Goal: Information Seeking & Learning: Learn about a topic

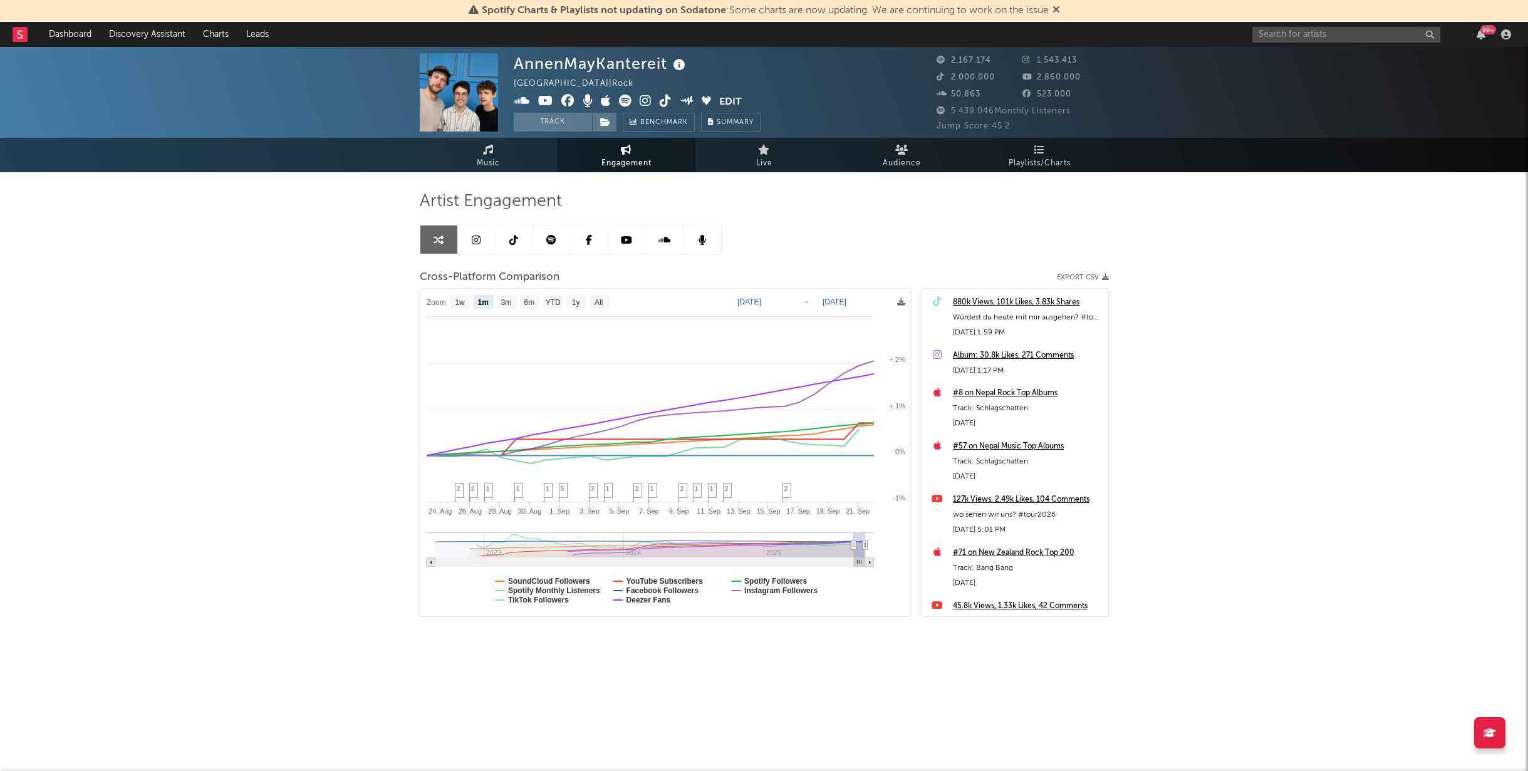
select select "1m"
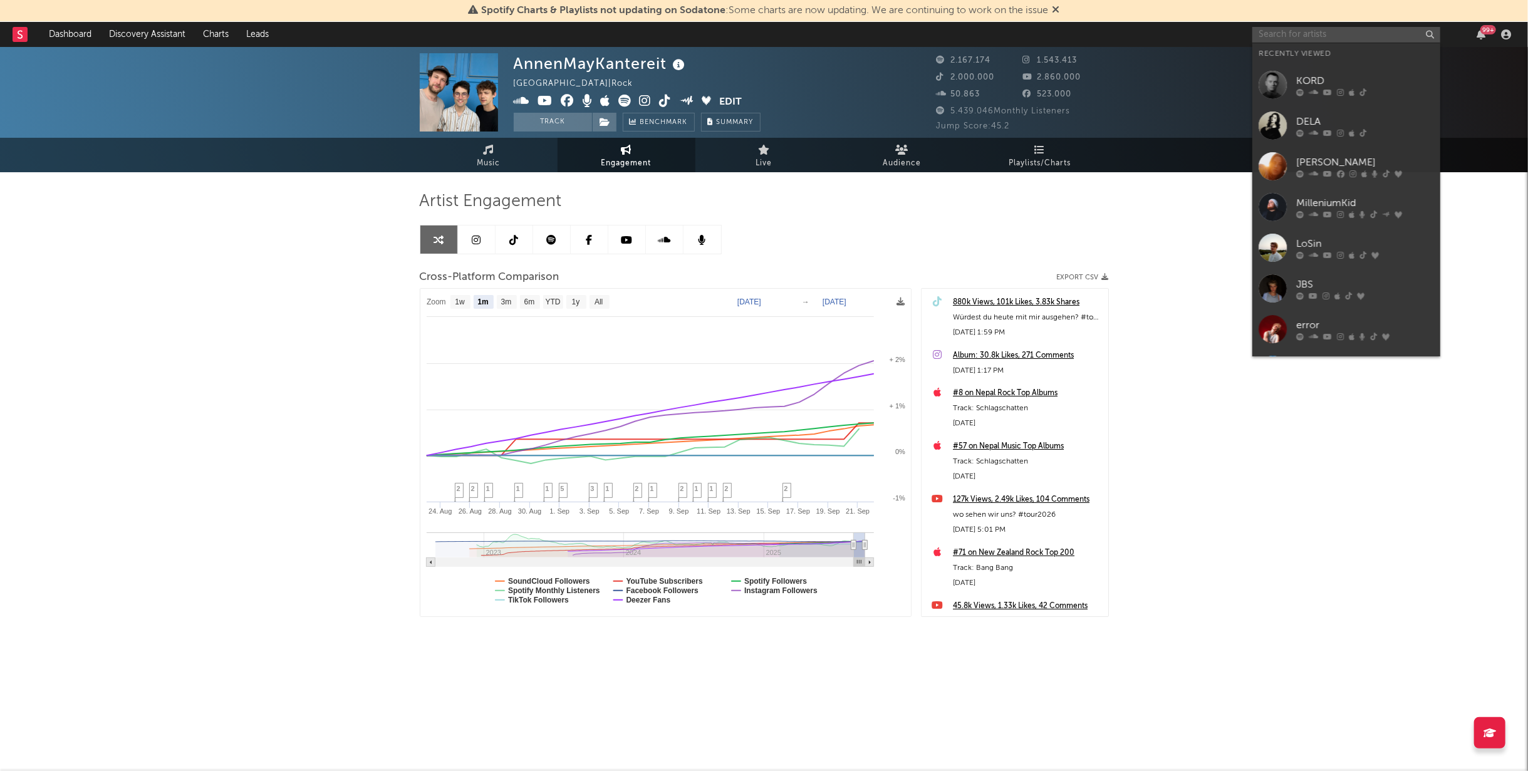
click at [1328, 30] on input "text" at bounding box center [1346, 35] width 188 height 16
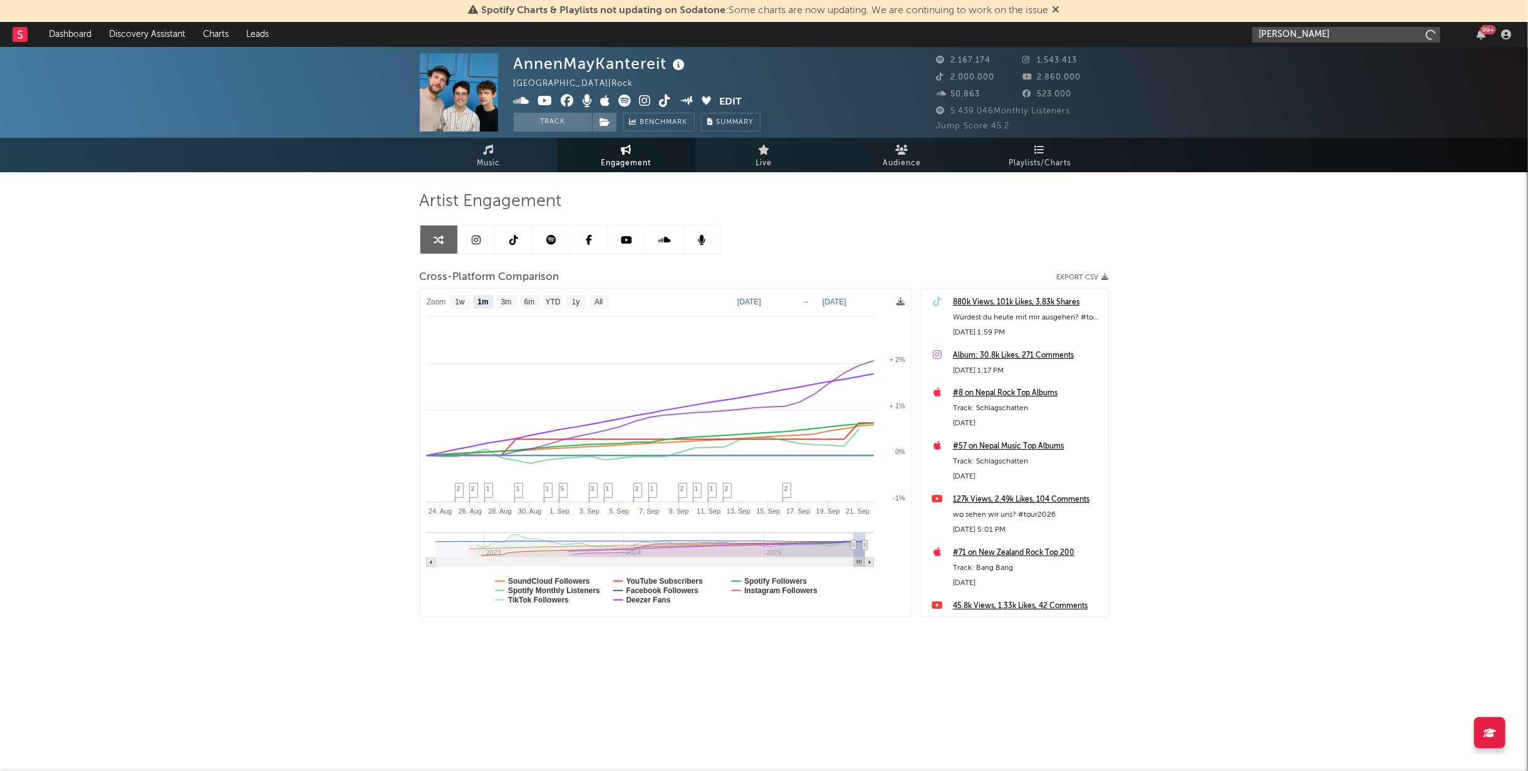
type input "[PERSON_NAME]"
click at [1308, 55] on div "[PERSON_NAME]" at bounding box center [1365, 59] width 138 height 15
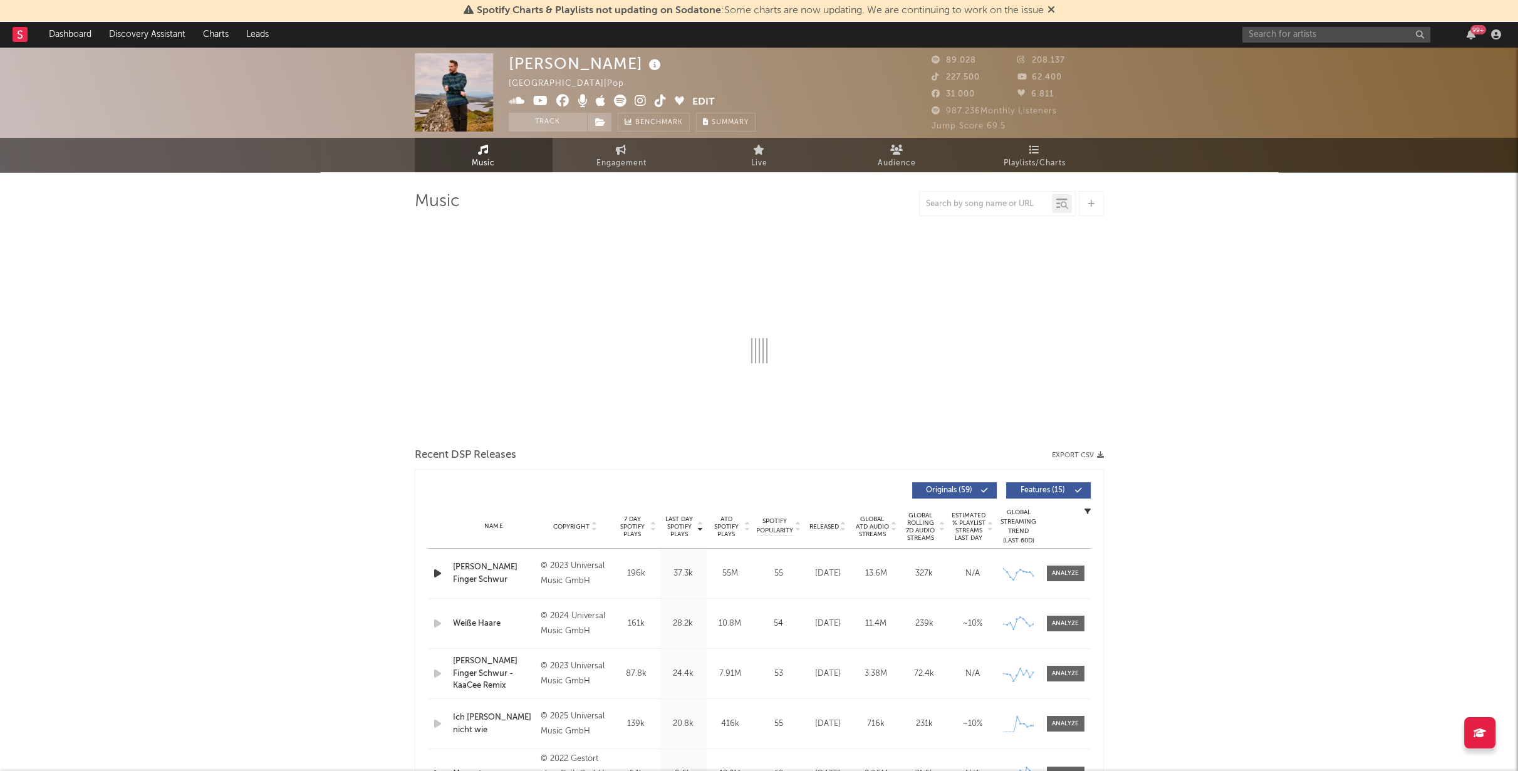
select select "6m"
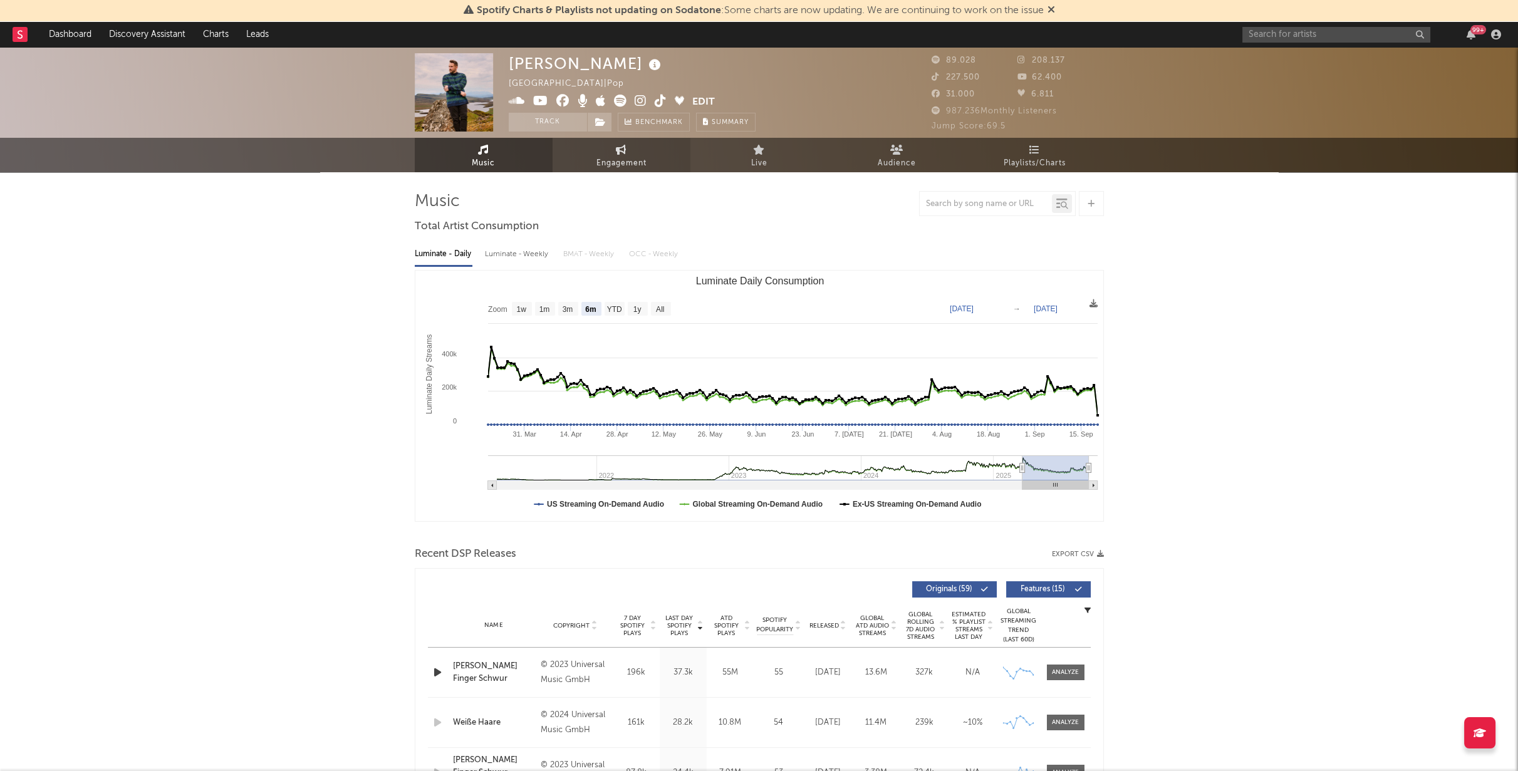
click at [611, 155] on link "Engagement" at bounding box center [622, 155] width 138 height 34
select select "1w"
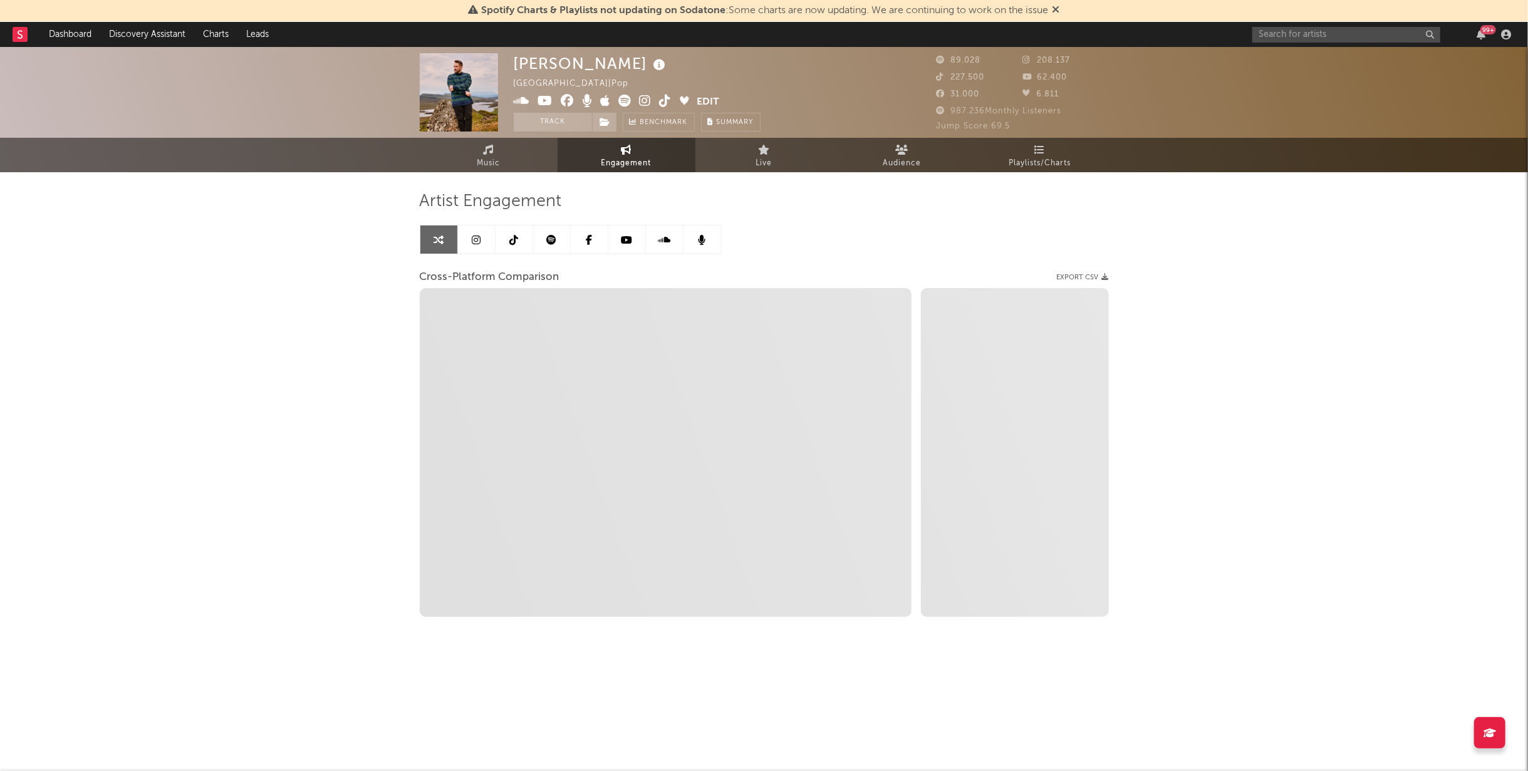
select select "1m"
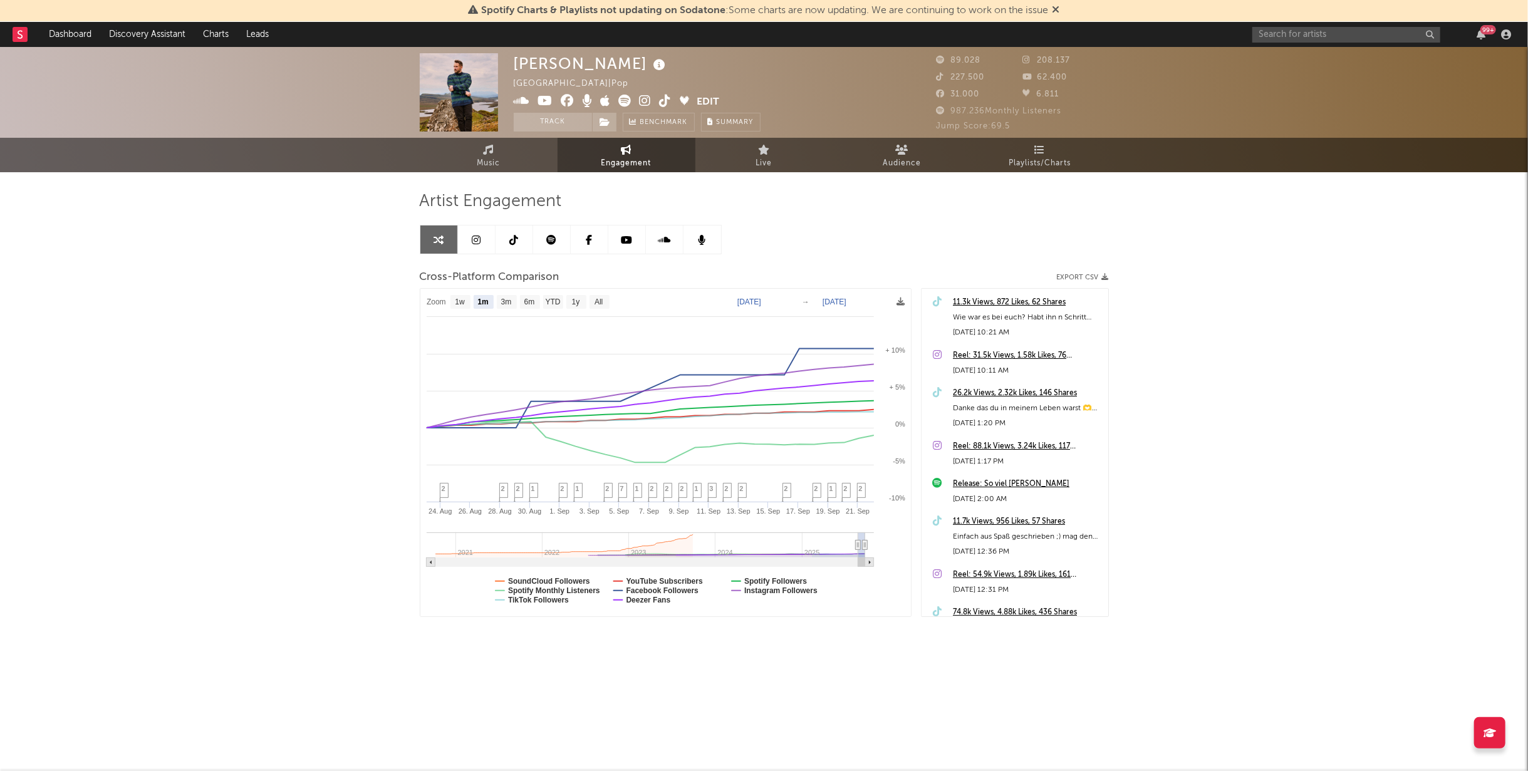
click at [523, 235] on link at bounding box center [515, 240] width 38 height 28
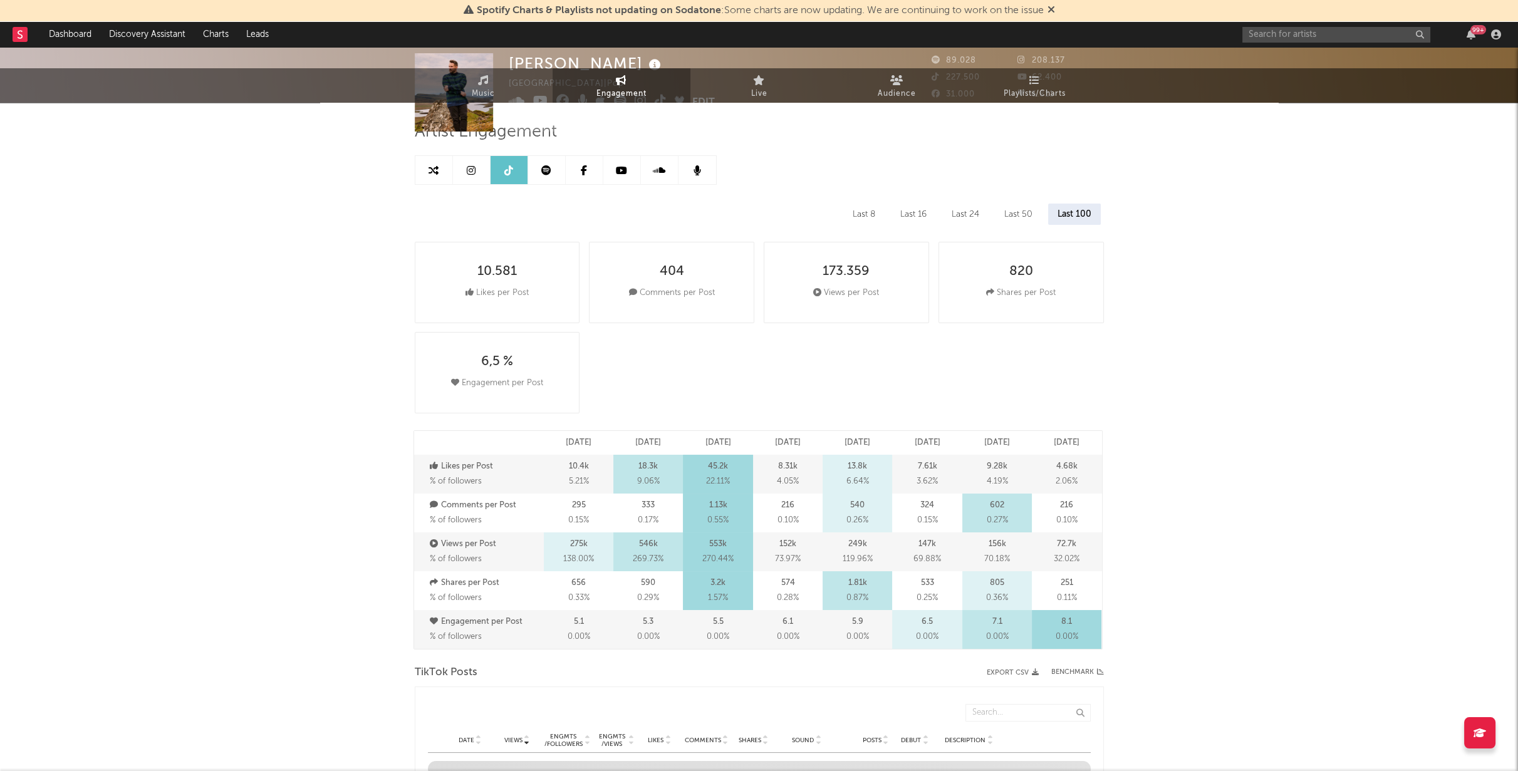
select select "6m"
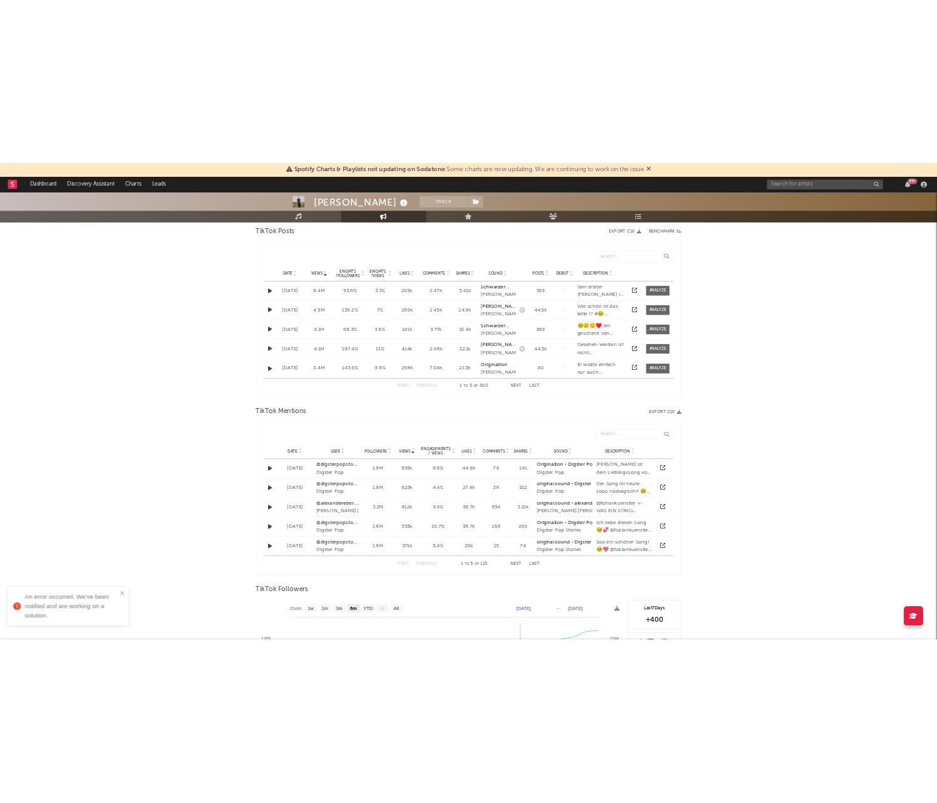
scroll to position [556, 0]
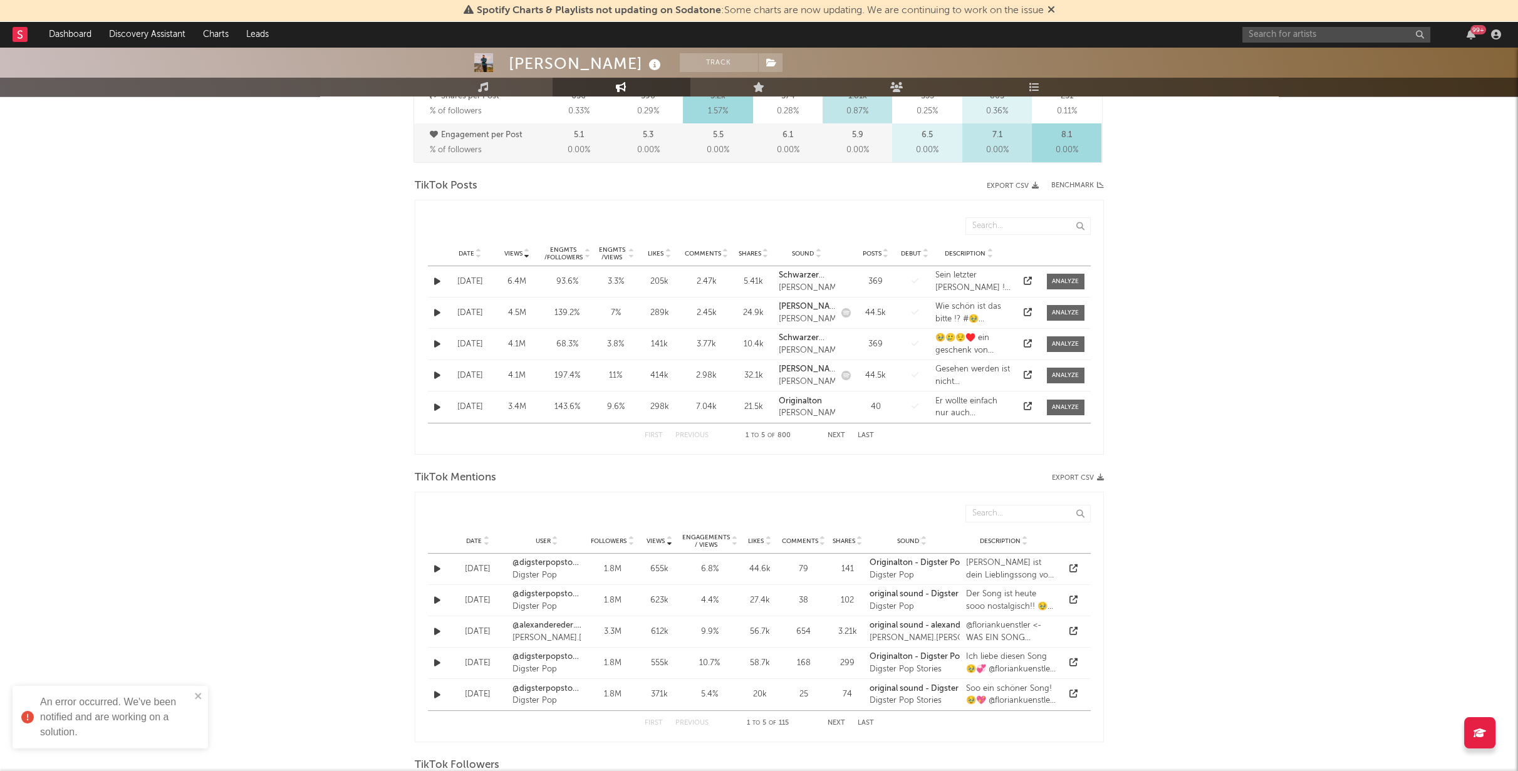
click at [516, 250] on span "Views" at bounding box center [513, 254] width 18 height 8
click at [512, 250] on span "Views" at bounding box center [513, 254] width 18 height 8
click at [1064, 277] on div at bounding box center [1065, 281] width 27 height 9
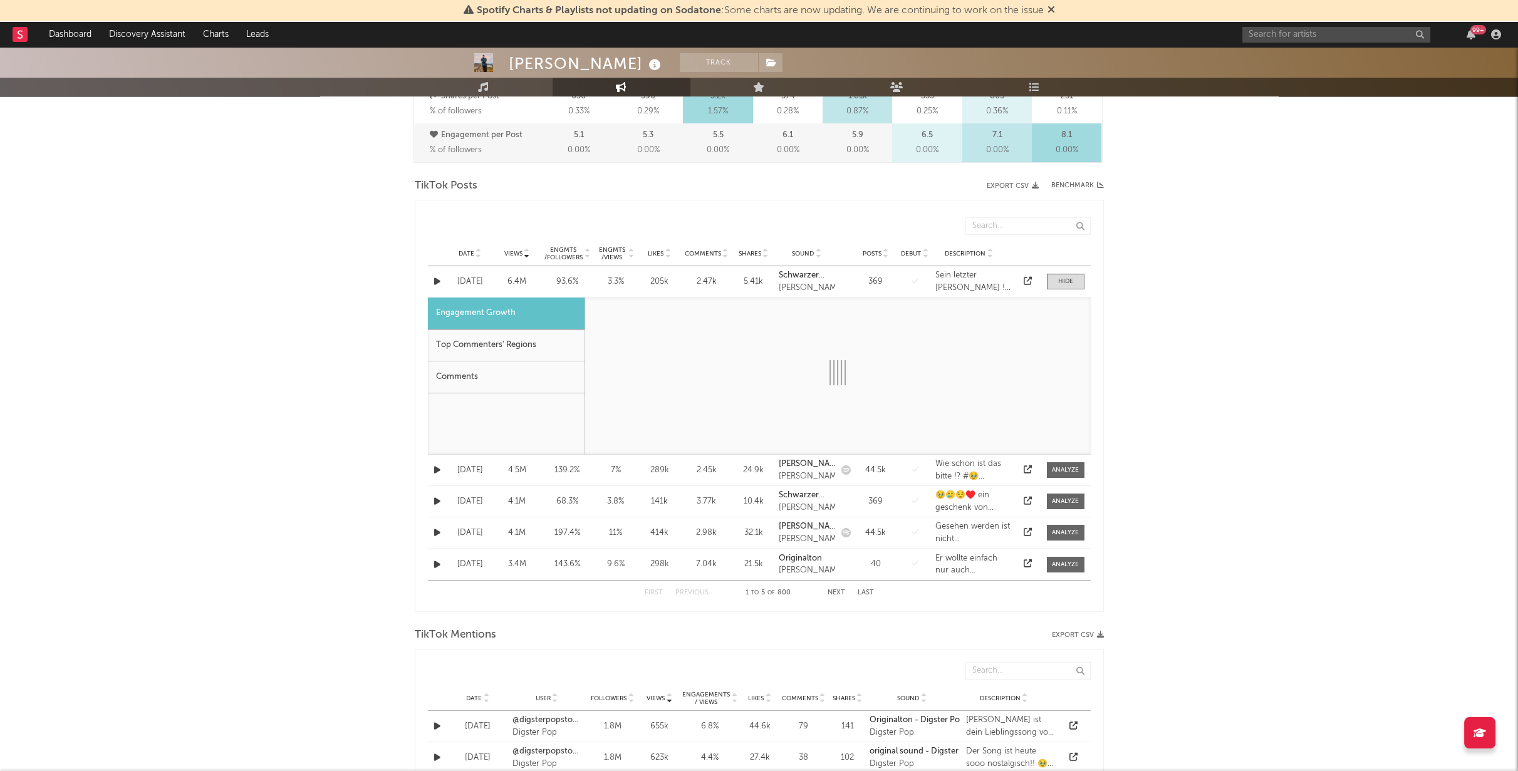
click at [1027, 277] on icon at bounding box center [1028, 281] width 8 height 8
select select "1m"
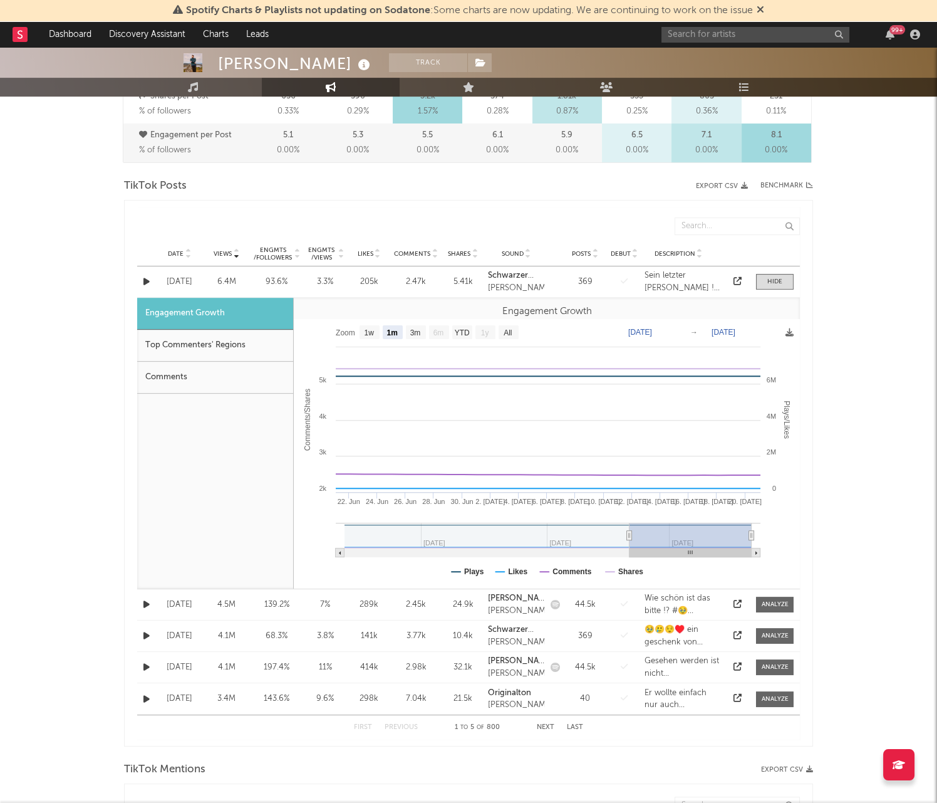
click at [148, 600] on icon "button" at bounding box center [146, 604] width 6 height 8
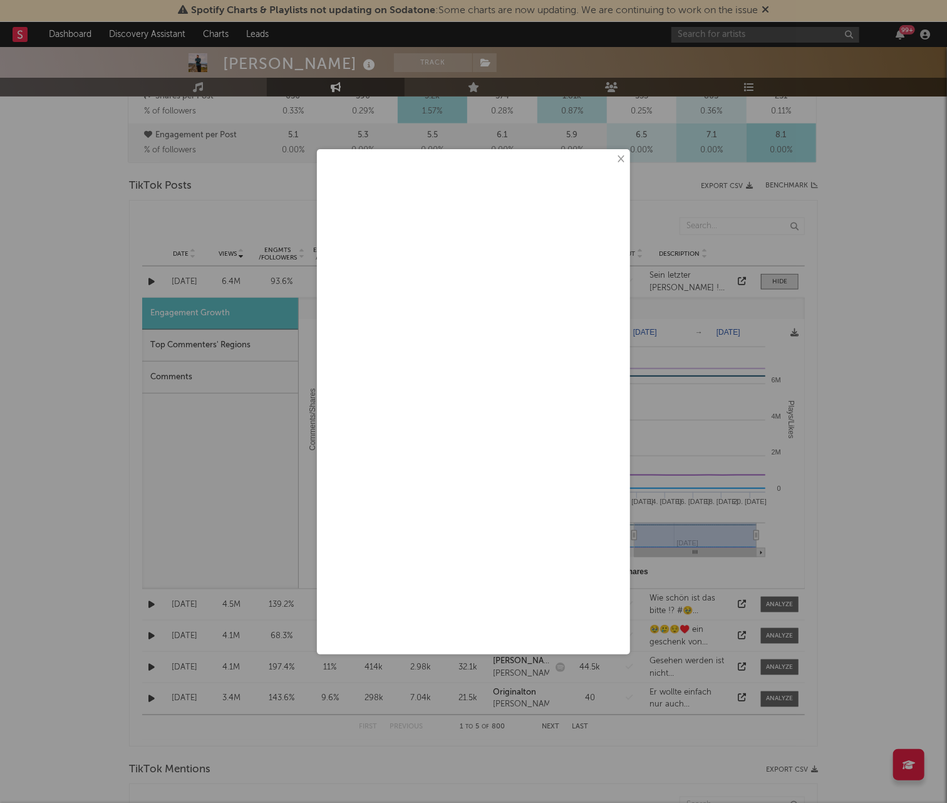
click at [628, 157] on div "×" at bounding box center [473, 401] width 313 height 505
click at [622, 153] on button "×" at bounding box center [620, 159] width 14 height 14
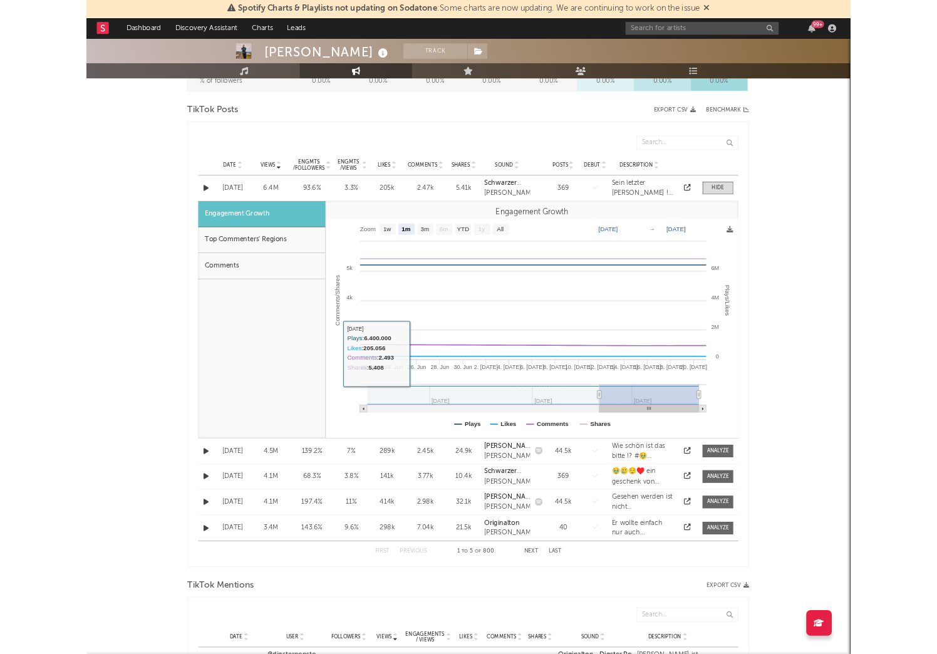
scroll to position [626, 0]
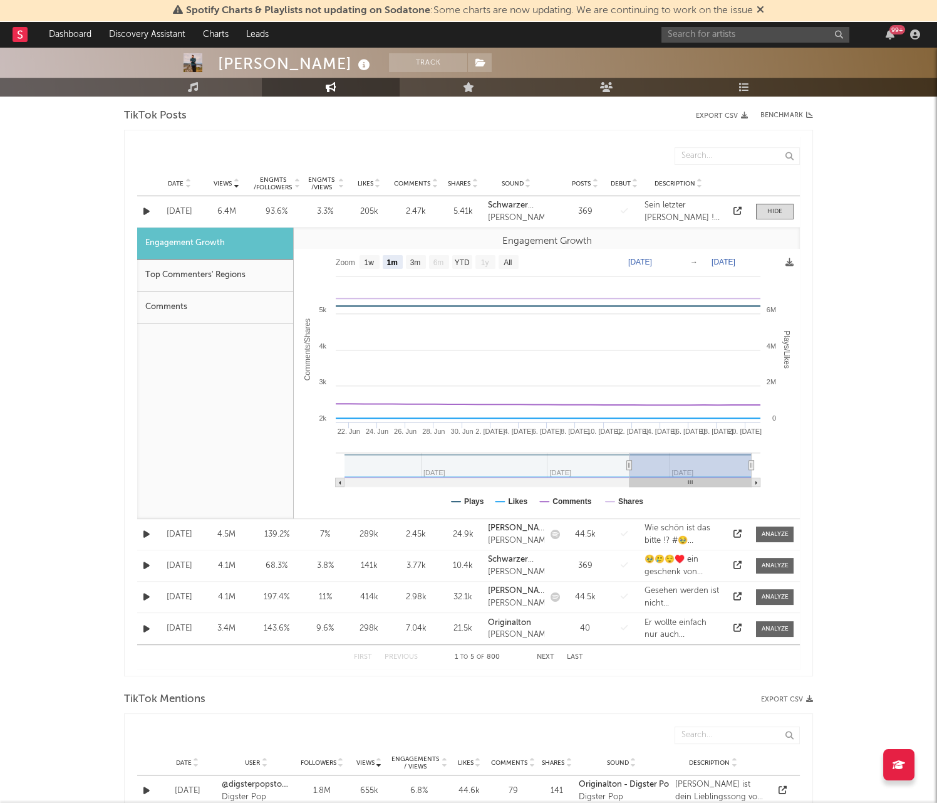
click at [736, 531] on icon at bounding box center [738, 533] width 8 height 8
click at [737, 564] on icon at bounding box center [738, 565] width 8 height 8
click at [743, 591] on div at bounding box center [737, 597] width 19 height 13
click at [737, 592] on icon at bounding box center [738, 596] width 8 height 8
click at [58, 313] on div "[PERSON_NAME] Track [GEOGRAPHIC_DATA] | Pop Edit Track Benchmark Summary 89.028…" at bounding box center [468, 527] width 937 height 2212
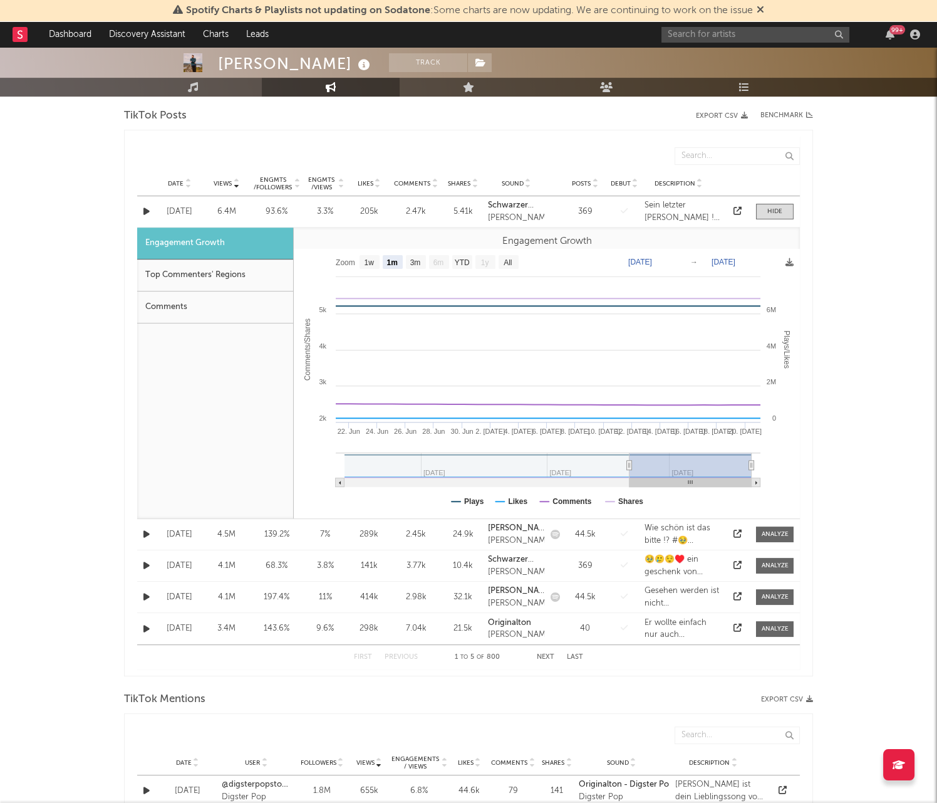
click at [320, 185] on div "Engmts / Views" at bounding box center [321, 183] width 30 height 15
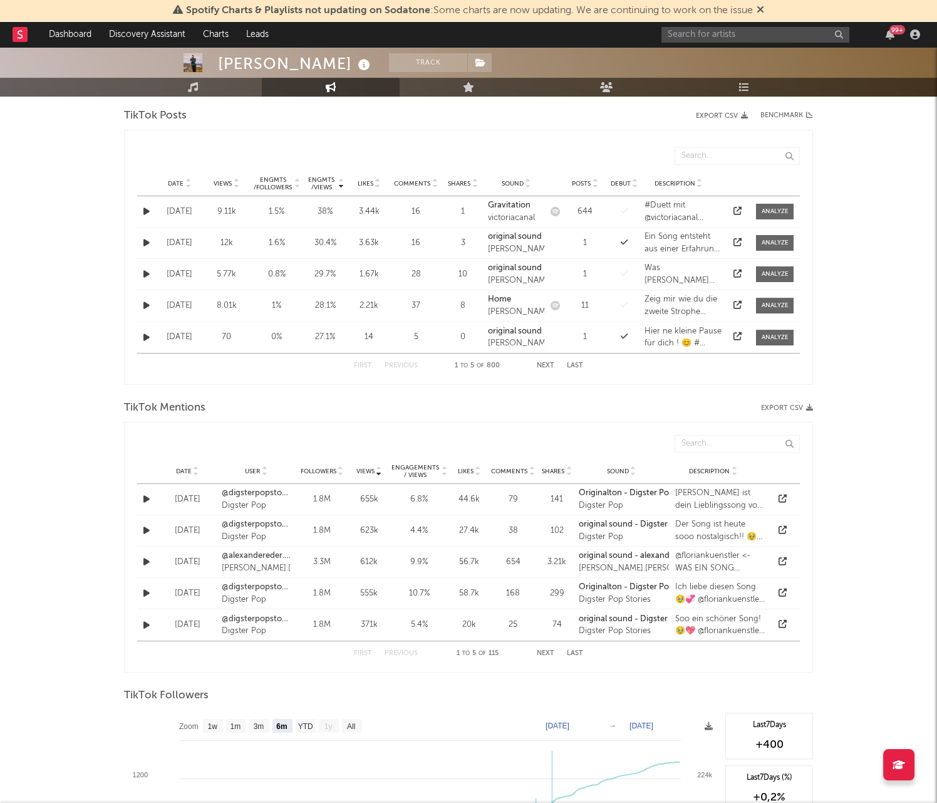
click at [740, 207] on icon at bounding box center [738, 211] width 8 height 8
click at [735, 237] on div at bounding box center [737, 243] width 19 height 13
click at [739, 239] on icon at bounding box center [738, 242] width 8 height 8
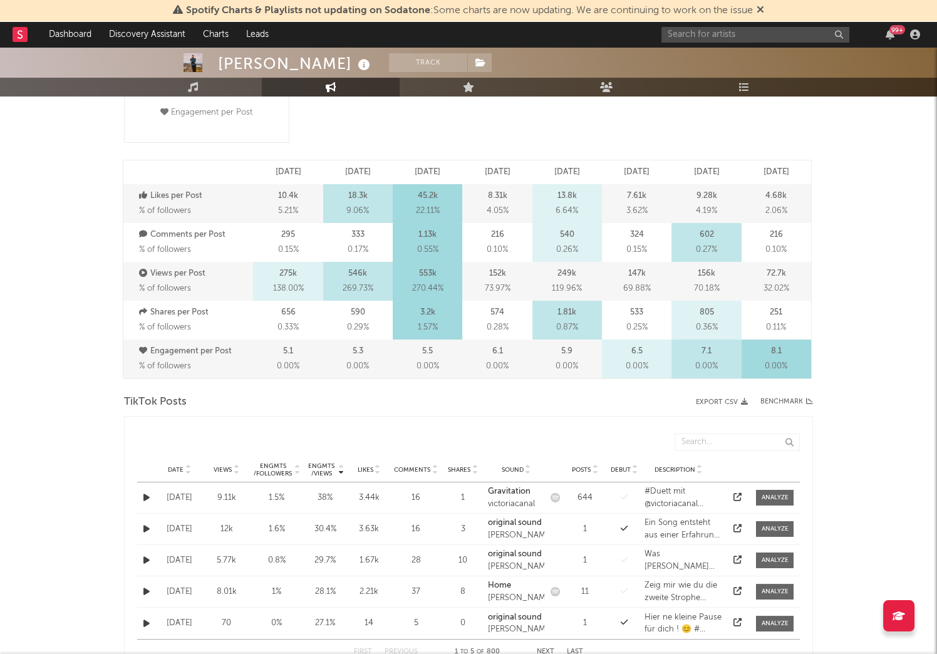
scroll to position [209, 0]
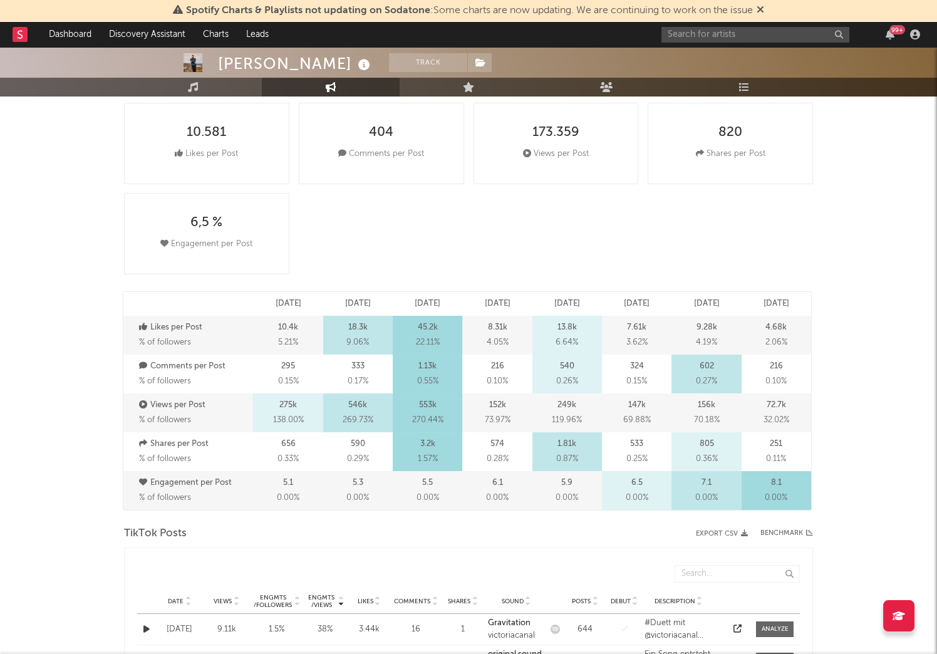
click at [724, 24] on div "99 +" at bounding box center [793, 34] width 263 height 25
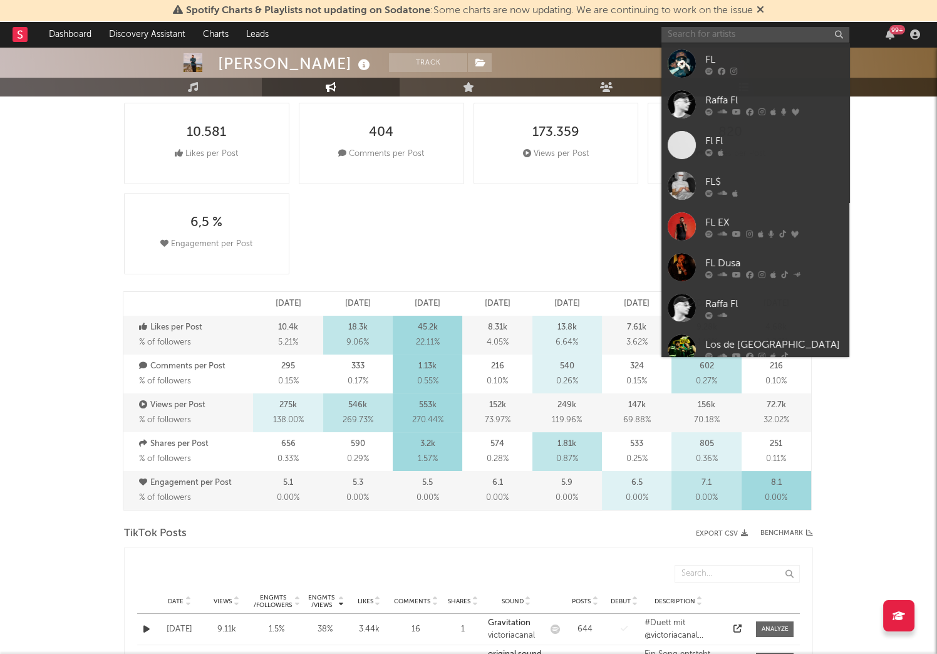
click at [705, 35] on input "text" at bounding box center [756, 35] width 188 height 16
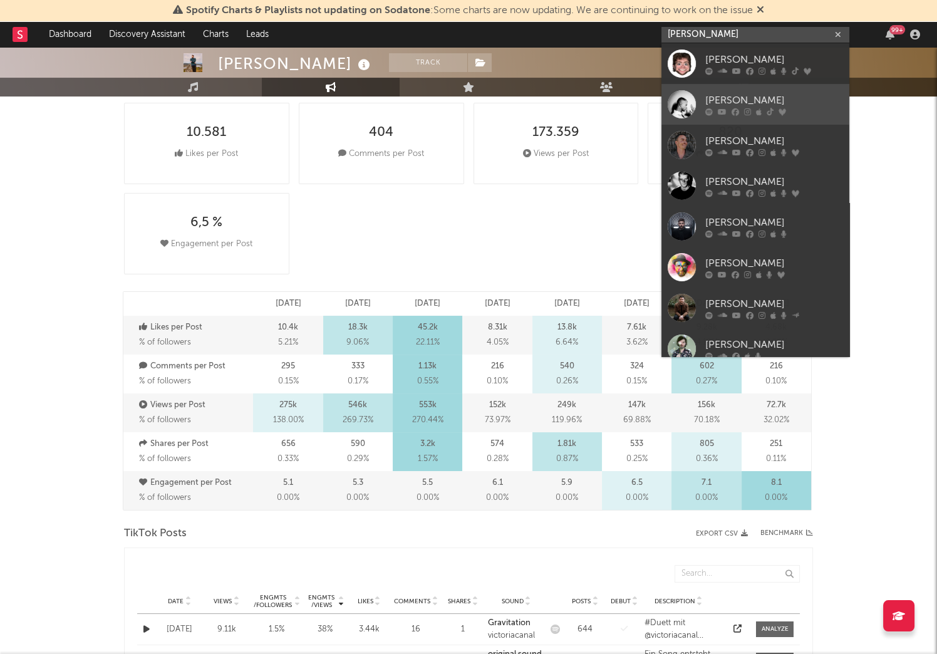
type input "[PERSON_NAME]"
click at [700, 91] on link "[PERSON_NAME]" at bounding box center [756, 104] width 188 height 41
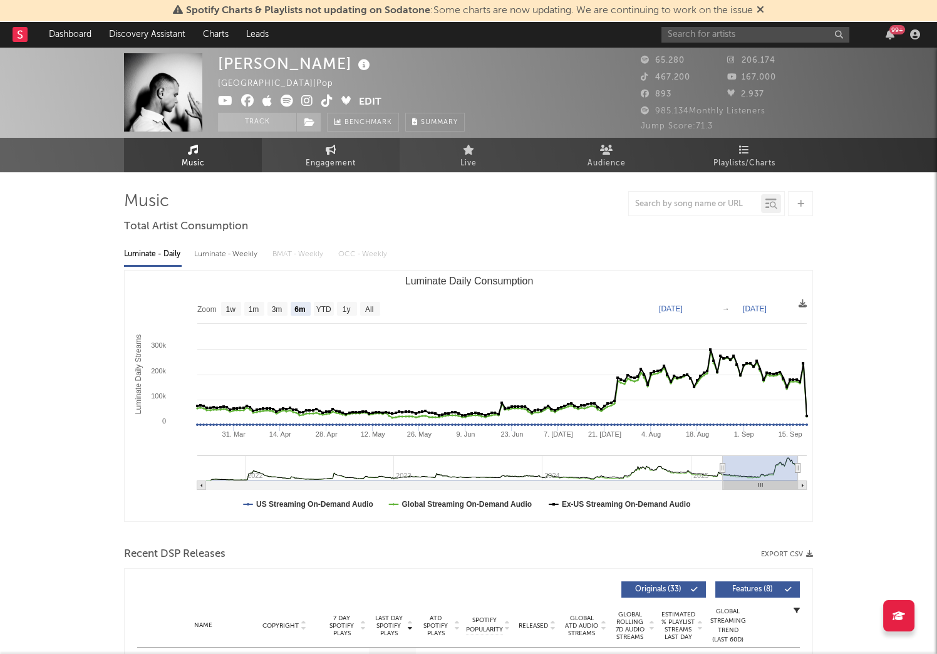
click at [339, 156] on span "Engagement" at bounding box center [331, 163] width 50 height 15
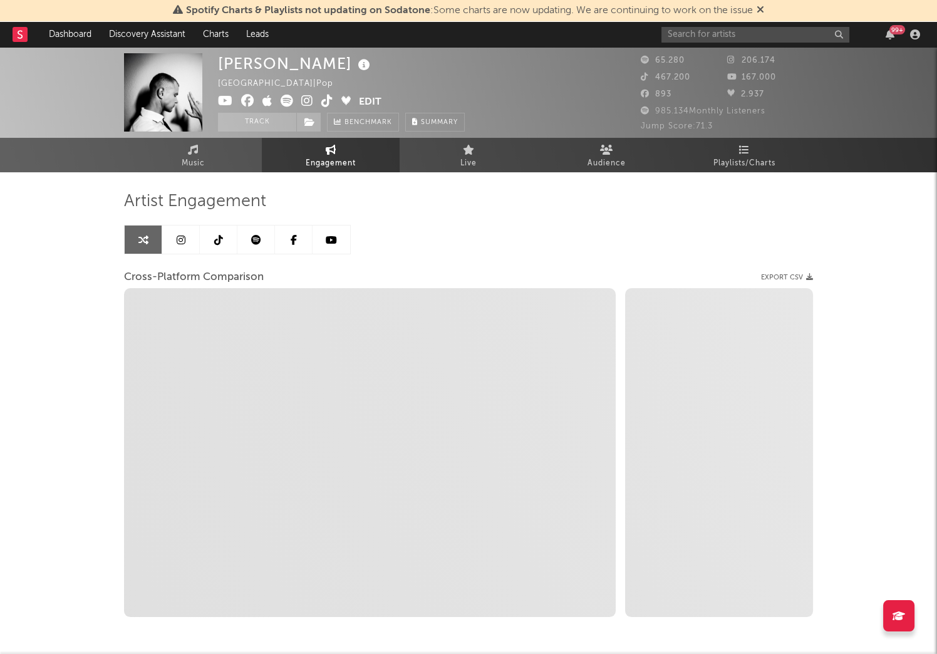
select select "1w"
click at [217, 237] on icon at bounding box center [218, 240] width 9 height 10
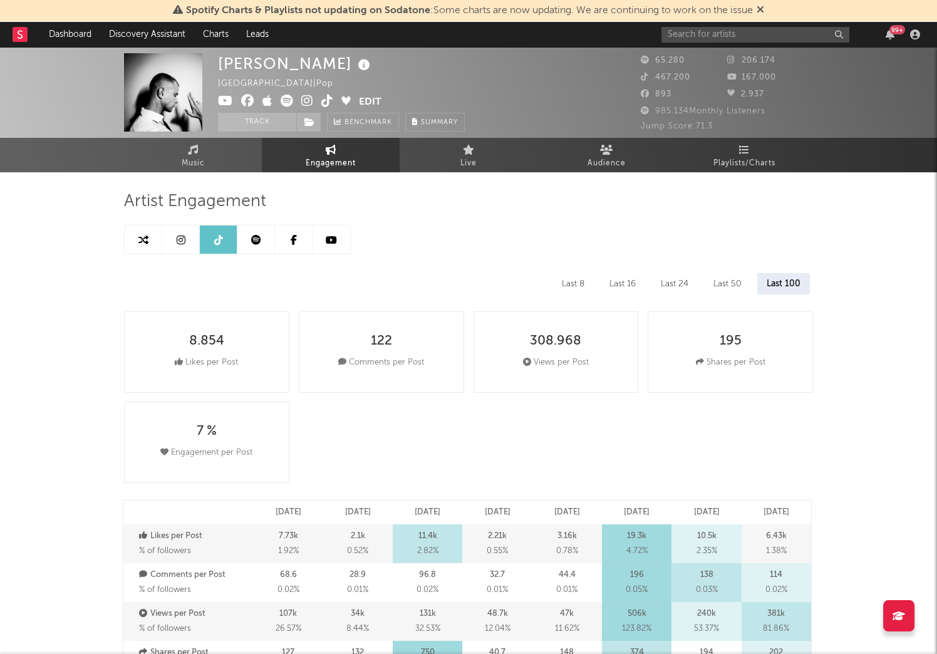
select select "6m"
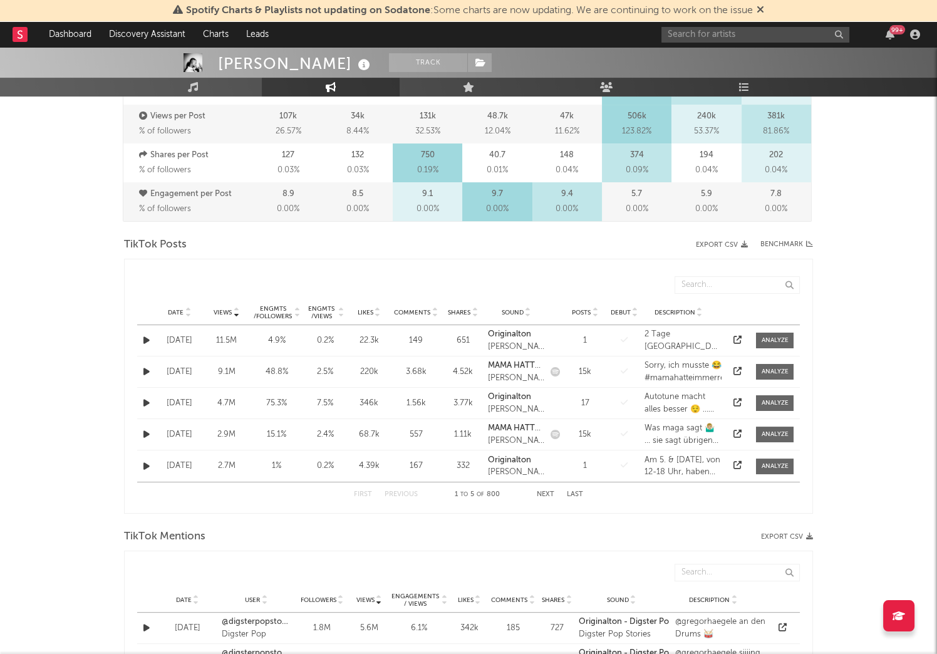
scroll to position [487, 0]
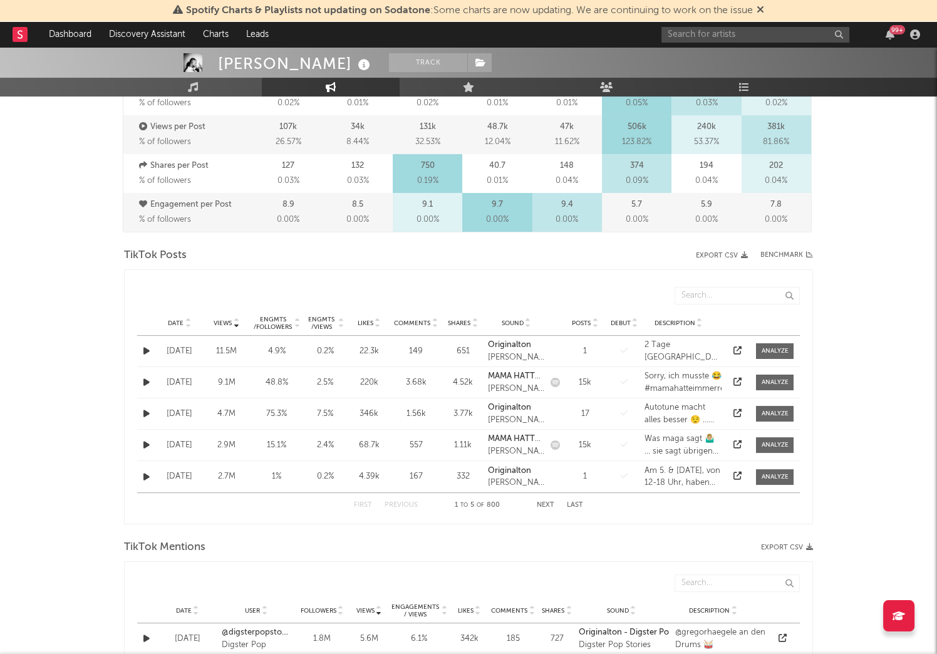
click at [222, 320] on span "Views" at bounding box center [223, 324] width 18 height 8
click at [220, 320] on span "Views" at bounding box center [223, 324] width 18 height 8
click at [740, 345] on div at bounding box center [737, 351] width 19 height 13
click at [740, 378] on icon at bounding box center [738, 382] width 8 height 8
click at [738, 409] on icon at bounding box center [738, 413] width 8 height 8
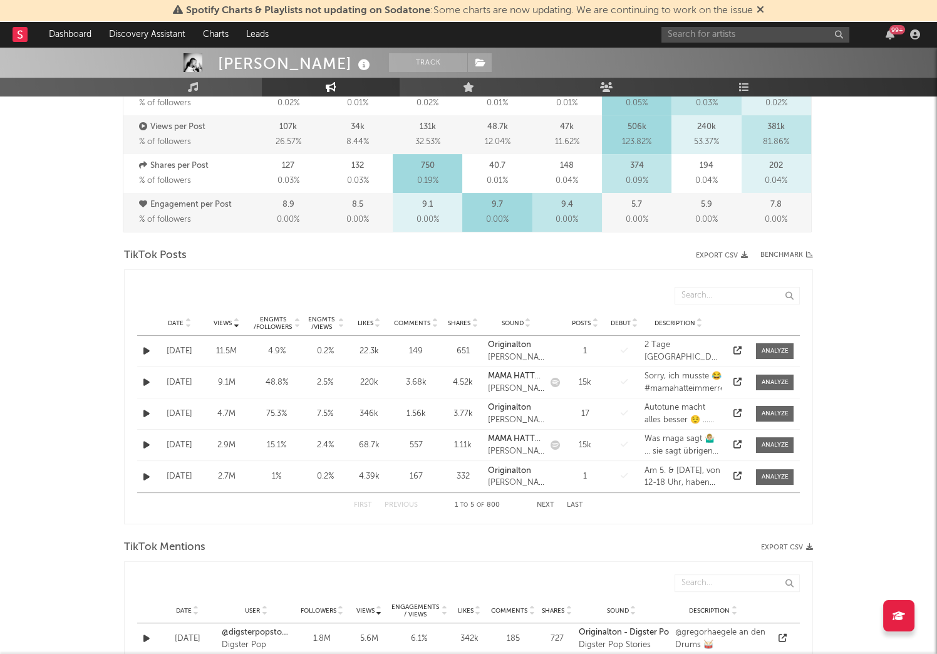
click at [742, 439] on div at bounding box center [737, 445] width 19 height 13
click at [739, 442] on icon at bounding box center [738, 444] width 8 height 8
click at [739, 474] on div at bounding box center [737, 476] width 19 height 13
click at [739, 474] on icon at bounding box center [738, 476] width 8 height 8
select select "1m"
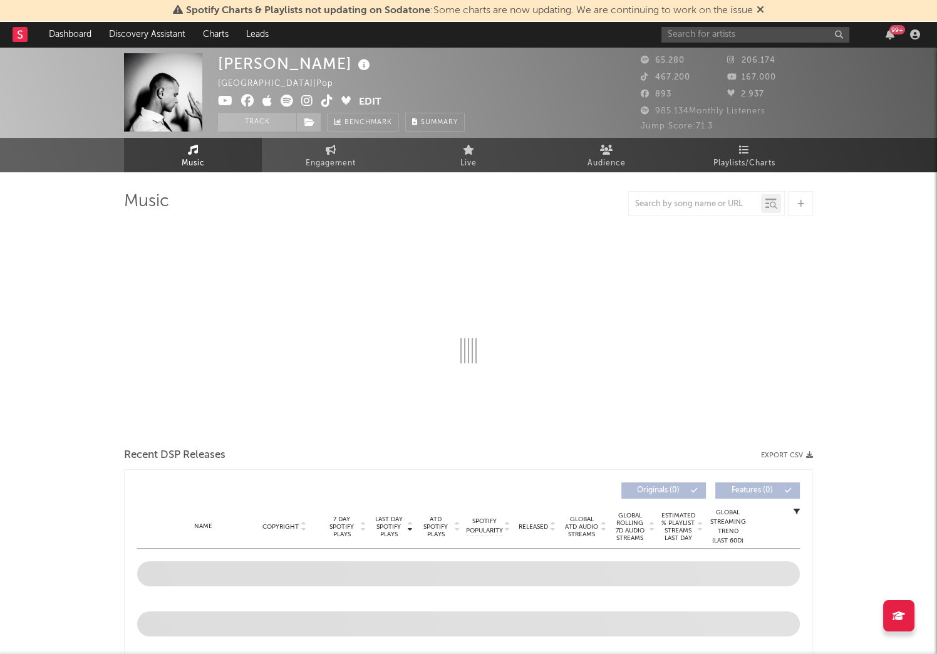
select select "6m"
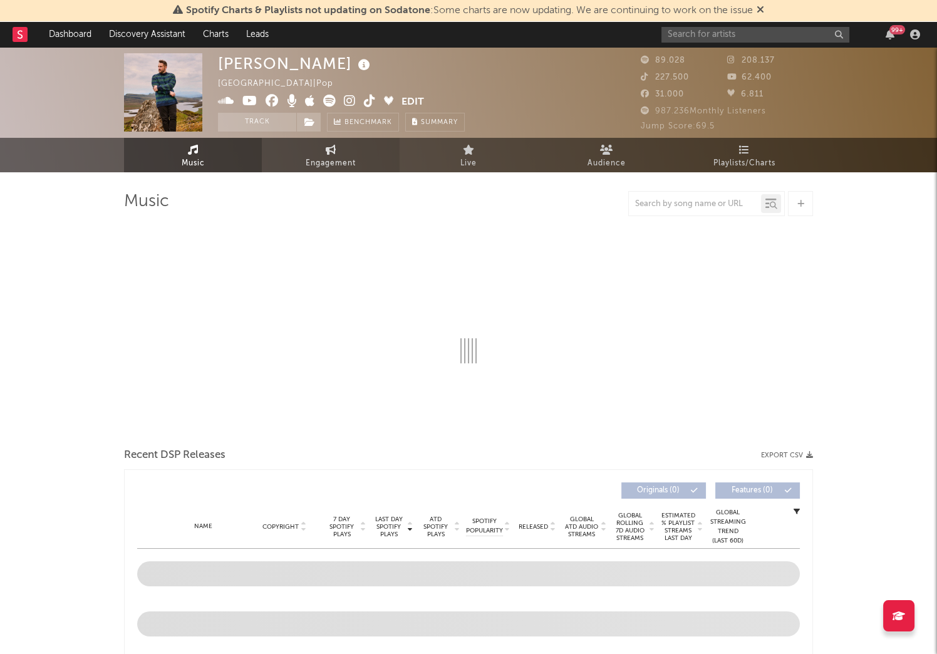
click at [329, 154] on icon at bounding box center [331, 150] width 11 height 10
select select "1w"
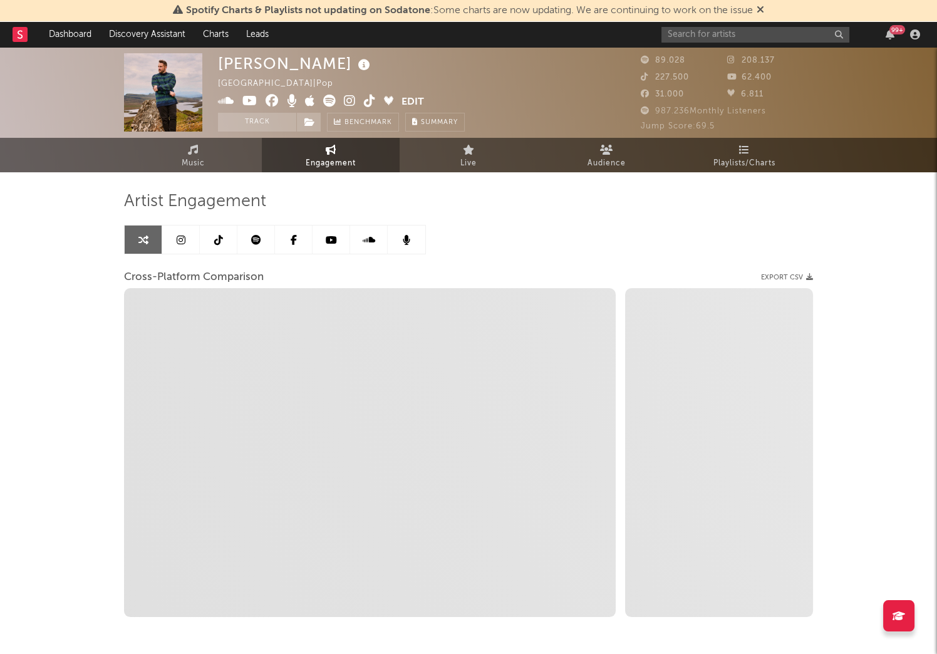
click at [179, 241] on icon at bounding box center [181, 240] width 9 height 10
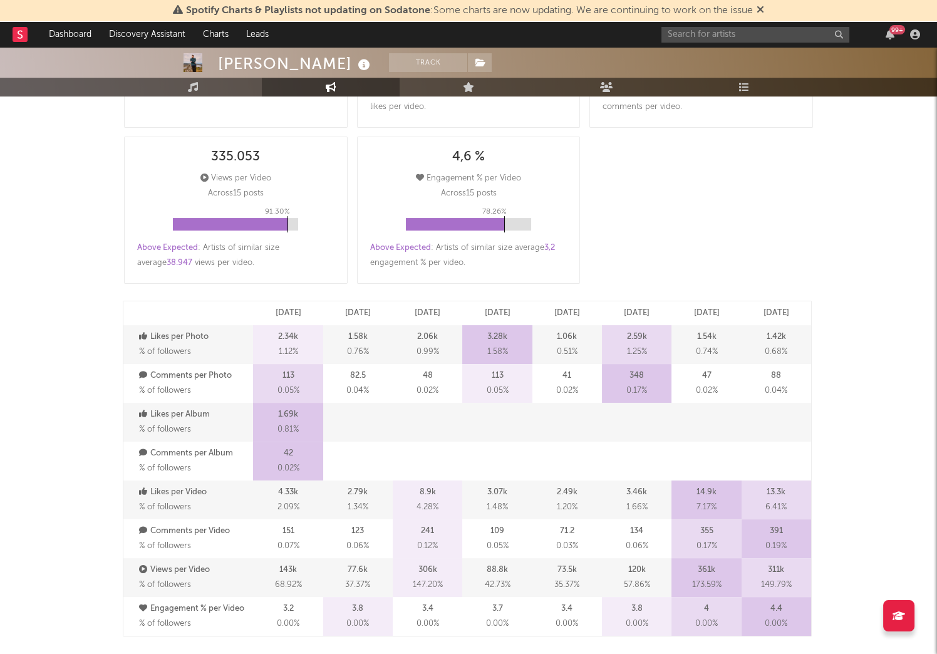
select select "6m"
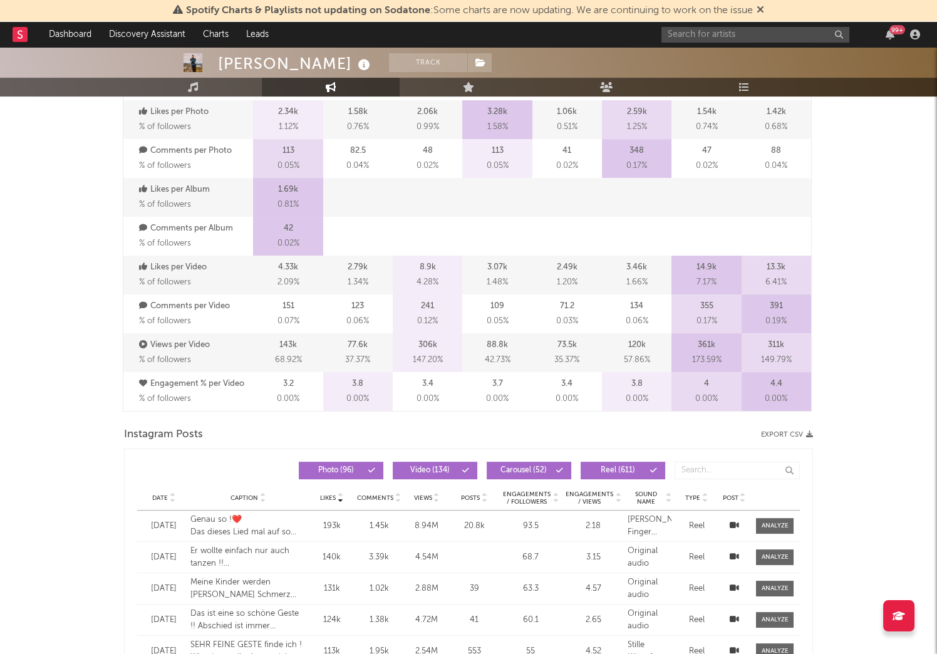
scroll to position [905, 0]
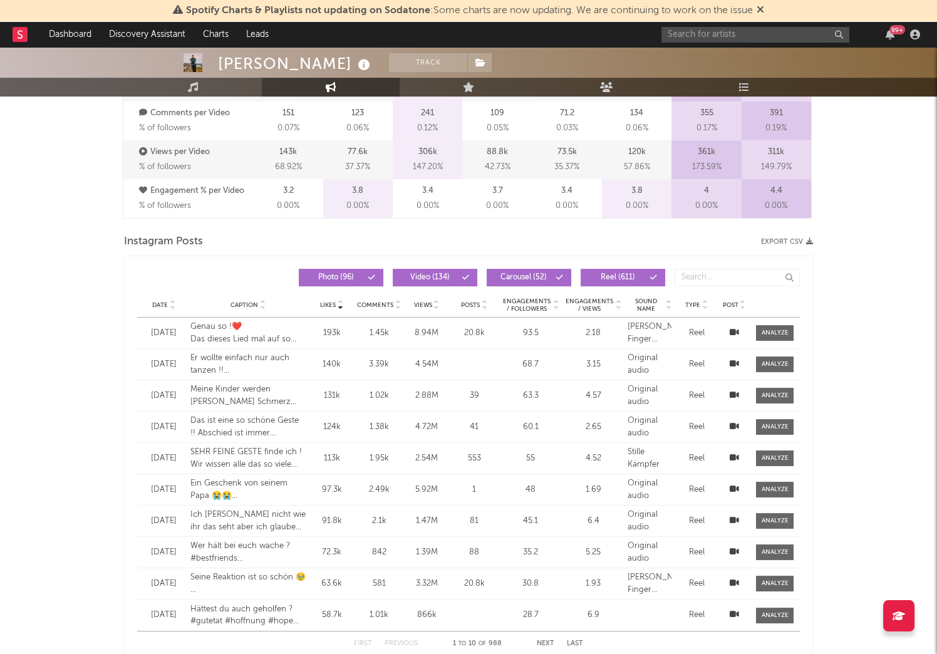
click at [425, 304] on span "Views" at bounding box center [423, 305] width 18 height 8
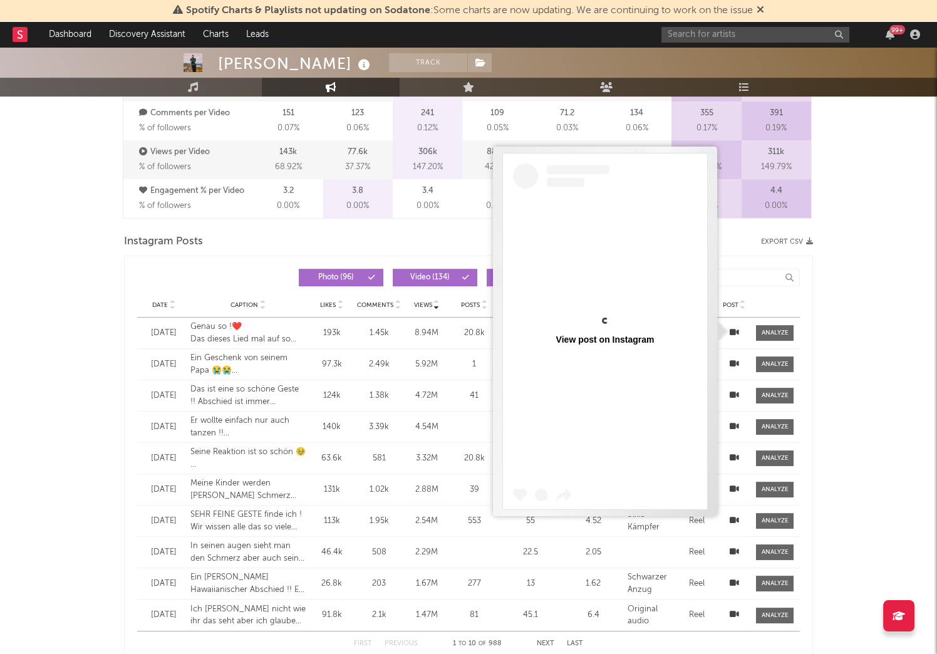
click at [732, 328] on icon at bounding box center [733, 332] width 9 height 8
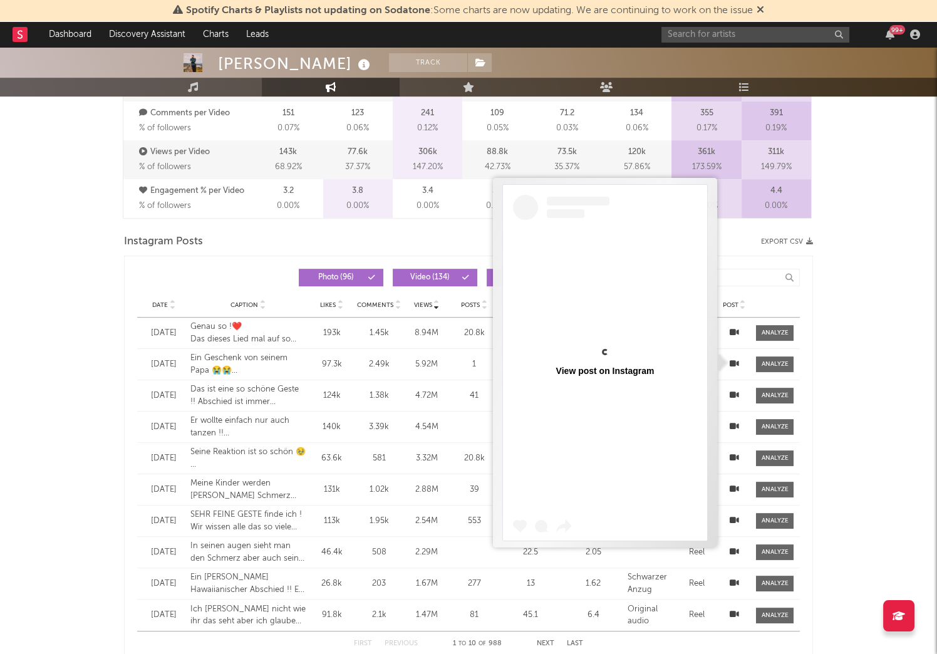
click at [732, 360] on icon at bounding box center [733, 364] width 9 height 8
click at [866, 386] on div "[PERSON_NAME] Track [GEOGRAPHIC_DATA] | Pop Edit Track Benchmark Summary 89.028…" at bounding box center [468, 319] width 937 height 2354
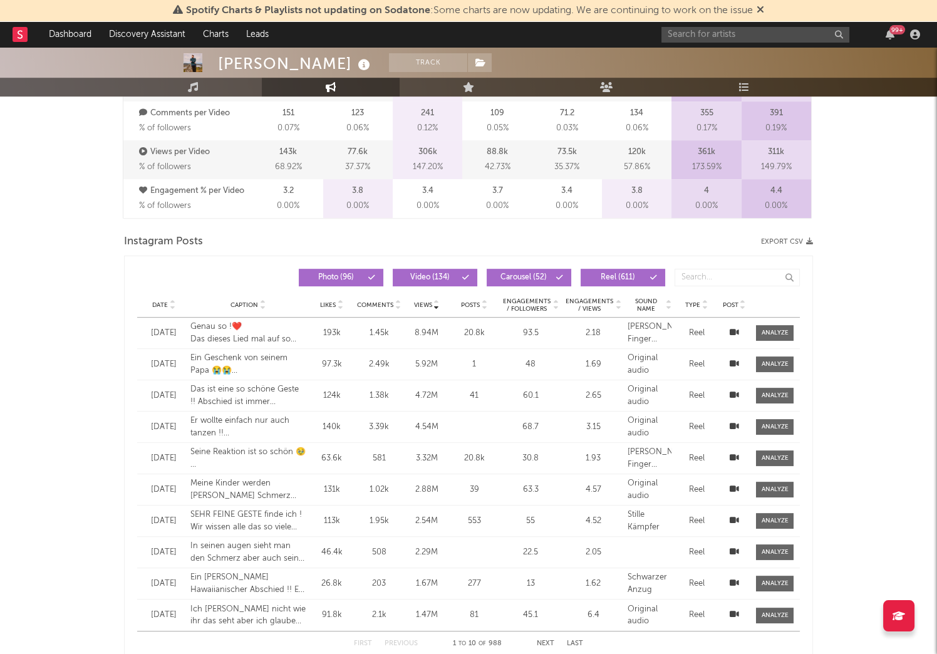
click at [730, 392] on icon at bounding box center [733, 395] width 9 height 8
click at [735, 421] on span at bounding box center [733, 427] width 9 height 13
click at [695, 42] on div at bounding box center [756, 35] width 188 height 16
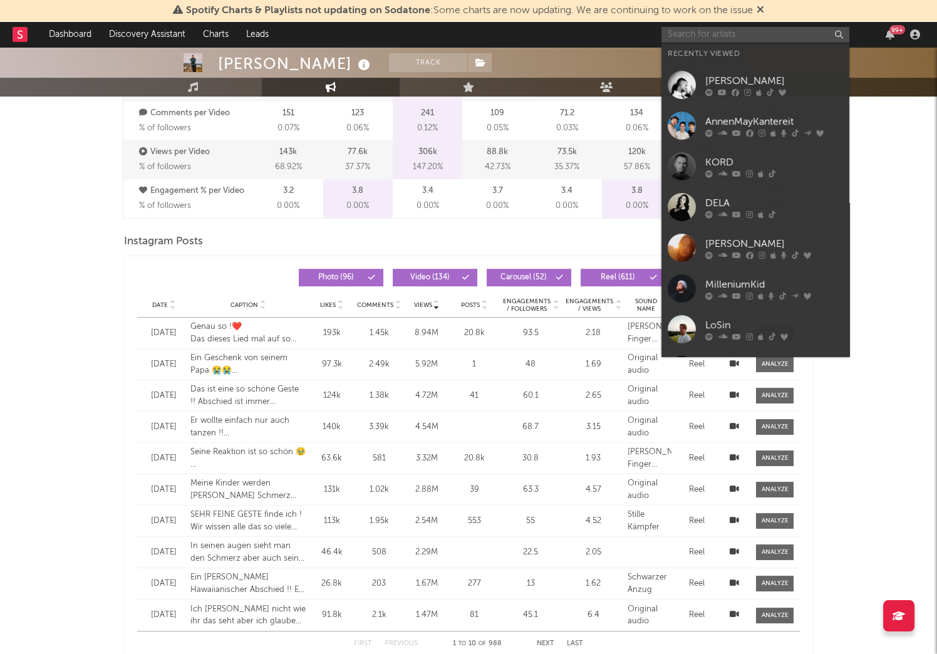
click at [705, 28] on input "text" at bounding box center [756, 35] width 188 height 16
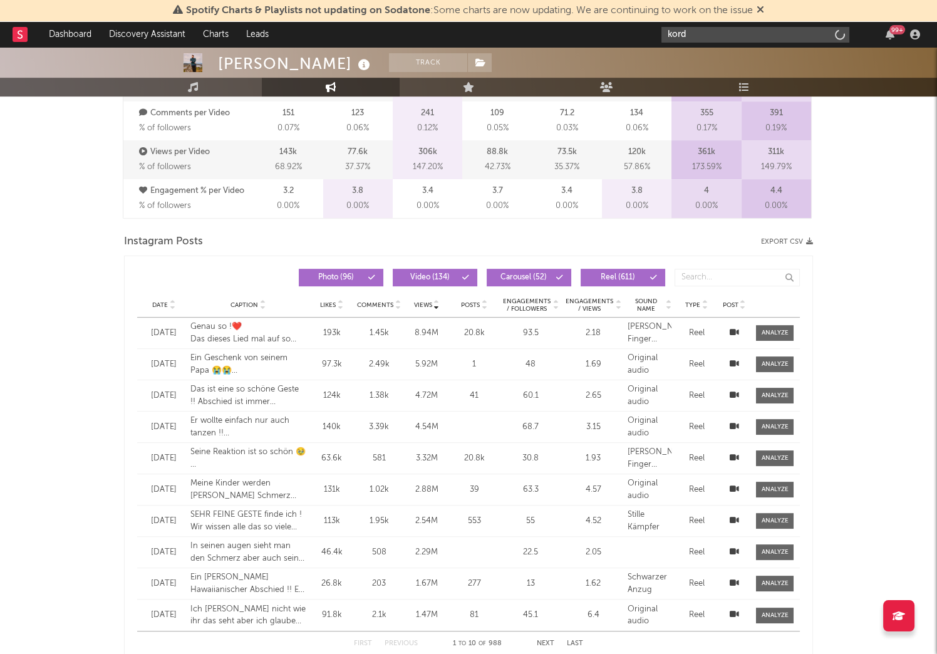
click at [722, 39] on input "kord" at bounding box center [756, 35] width 188 height 16
click at [695, 28] on input "kord" at bounding box center [756, 35] width 188 height 16
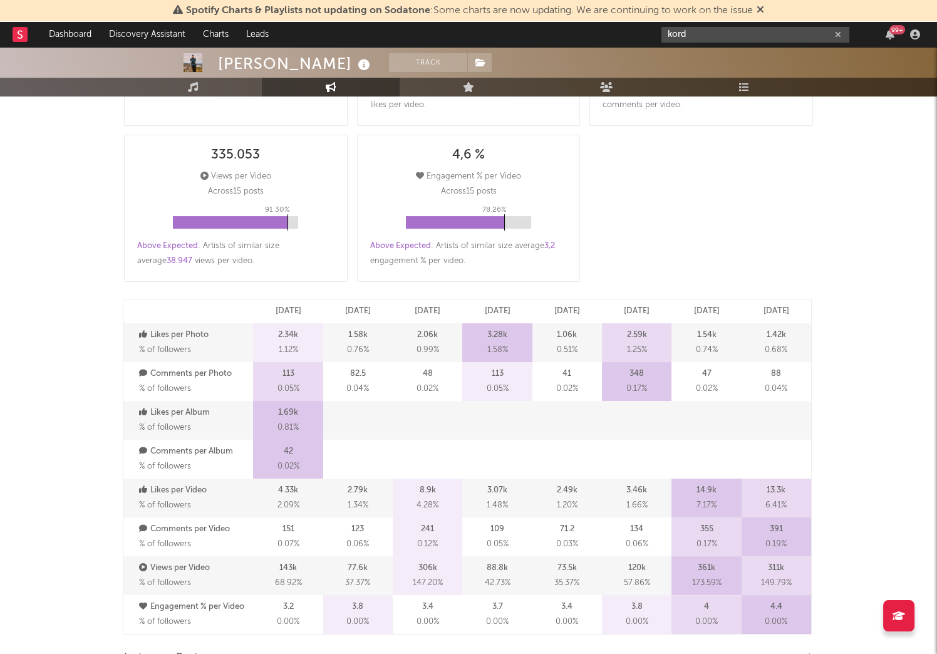
scroll to position [487, 0]
click at [687, 34] on input "kord" at bounding box center [756, 35] width 188 height 16
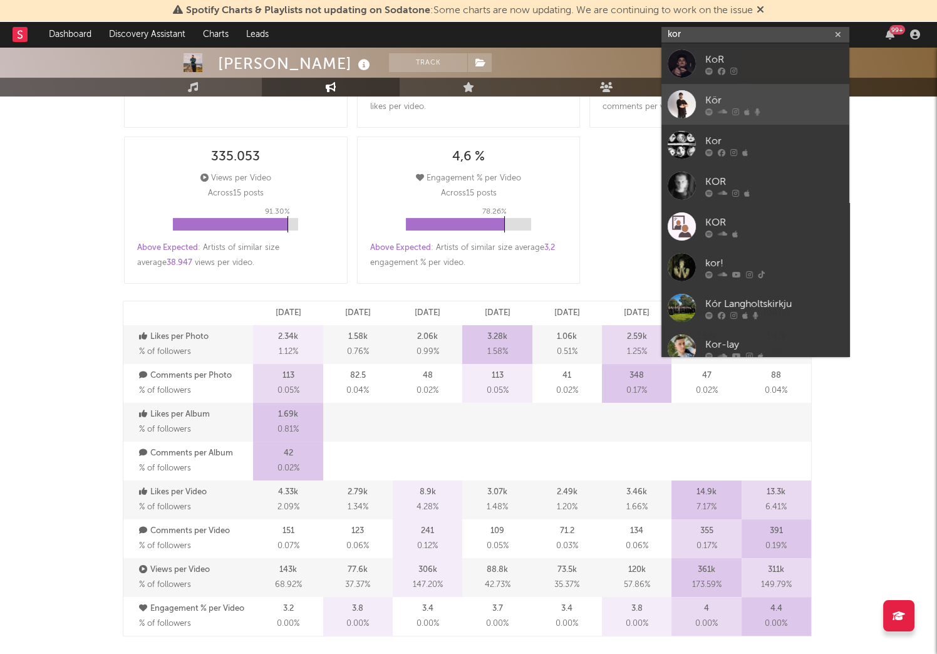
type input "kord"
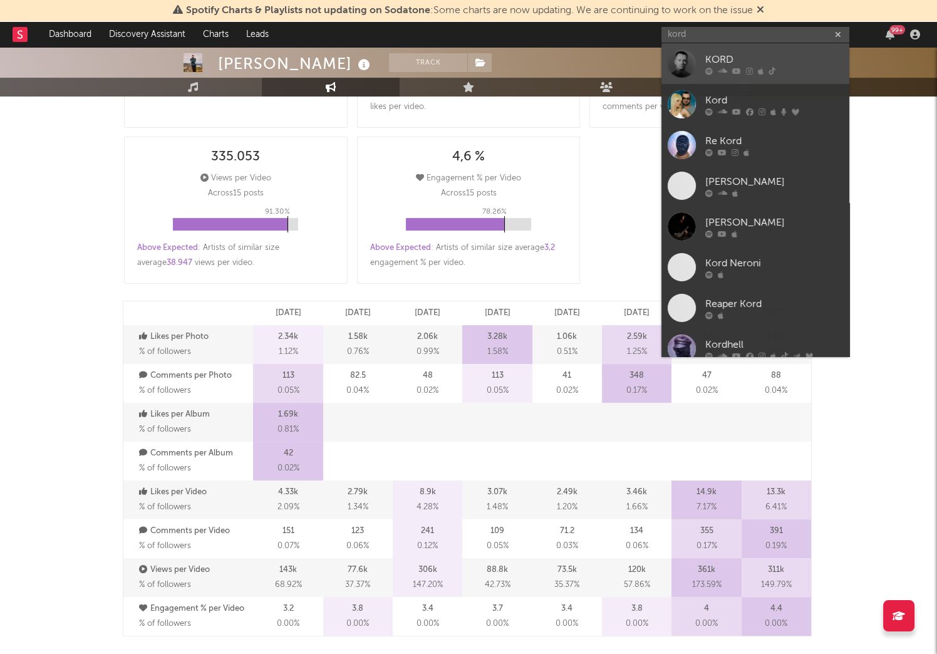
click at [748, 57] on div "KORD" at bounding box center [774, 59] width 138 height 15
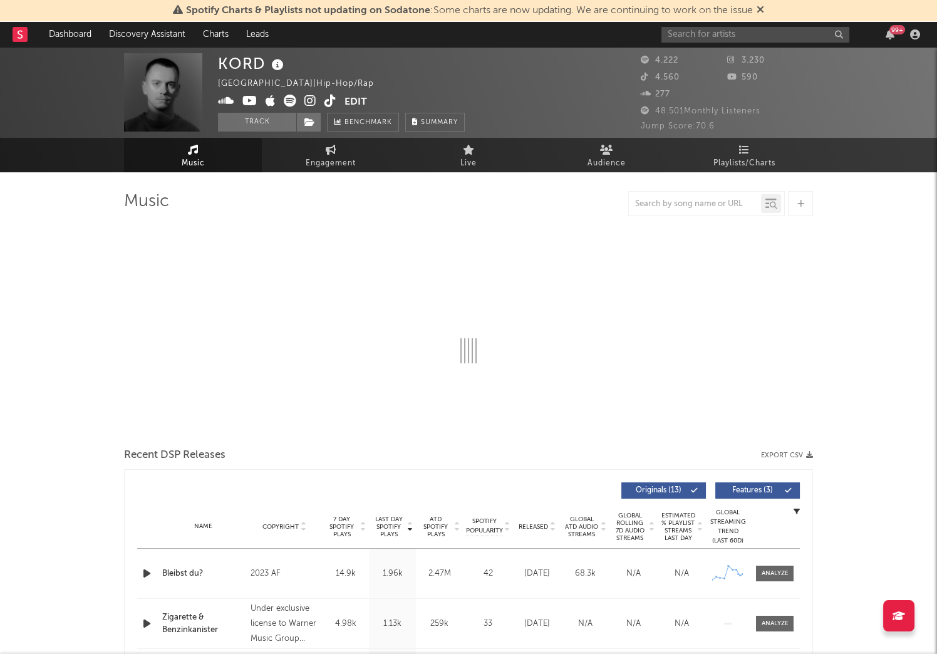
select select "6m"
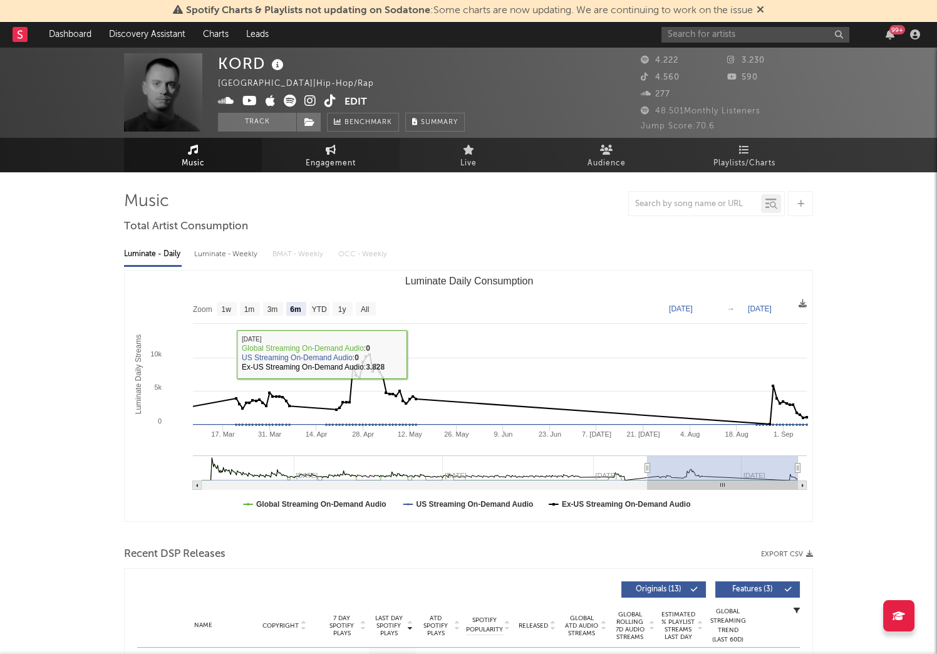
click at [298, 149] on link "Engagement" at bounding box center [331, 155] width 138 height 34
select select "1w"
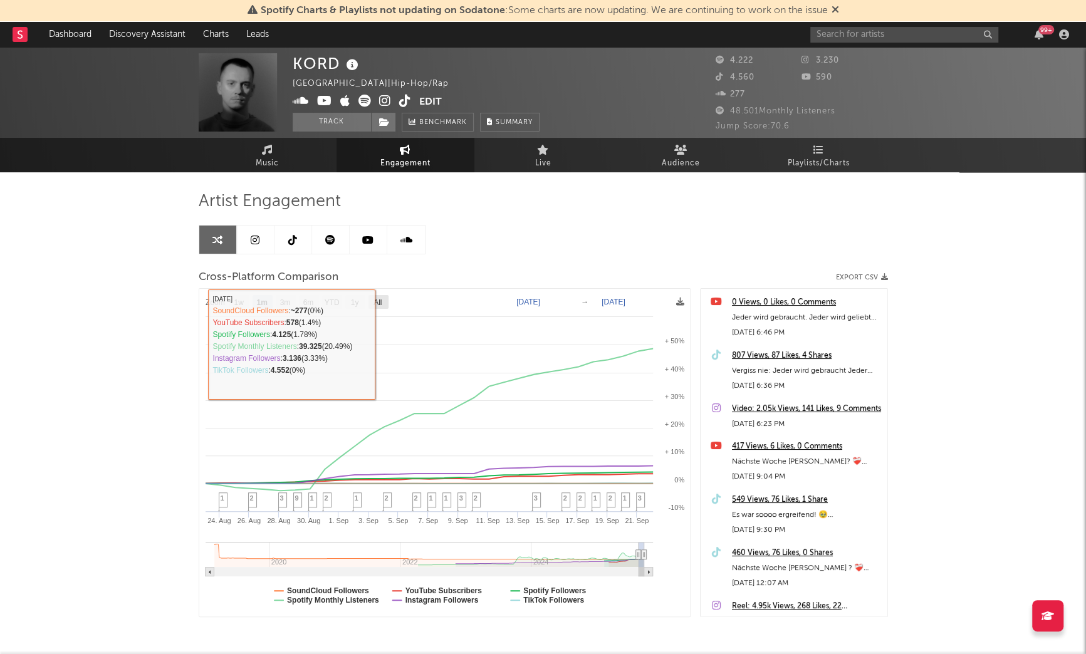
click at [381, 298] on text "All" at bounding box center [377, 302] width 8 height 9
select select "All"
type input "[DATE]"
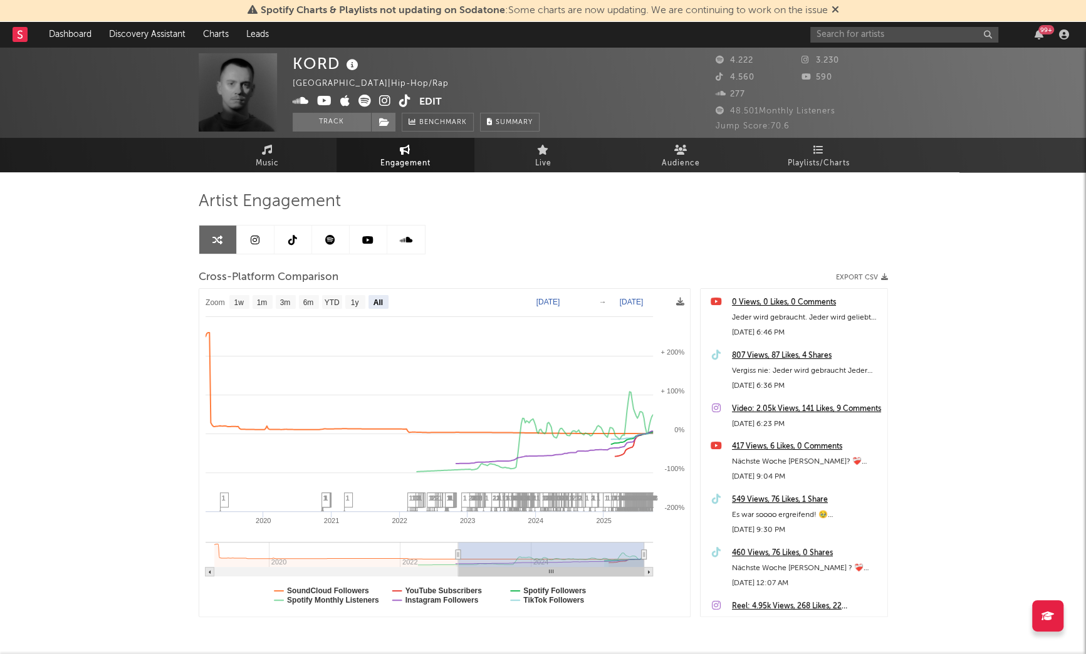
select select "All"
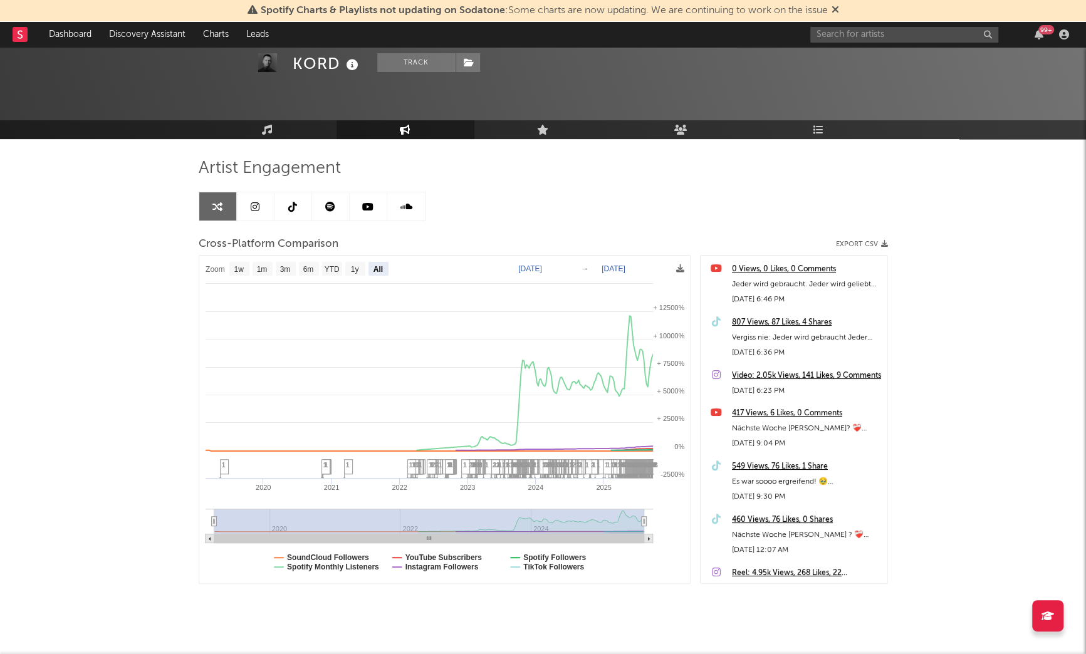
scroll to position [50, 0]
